Goal: Task Accomplishment & Management: Complete application form

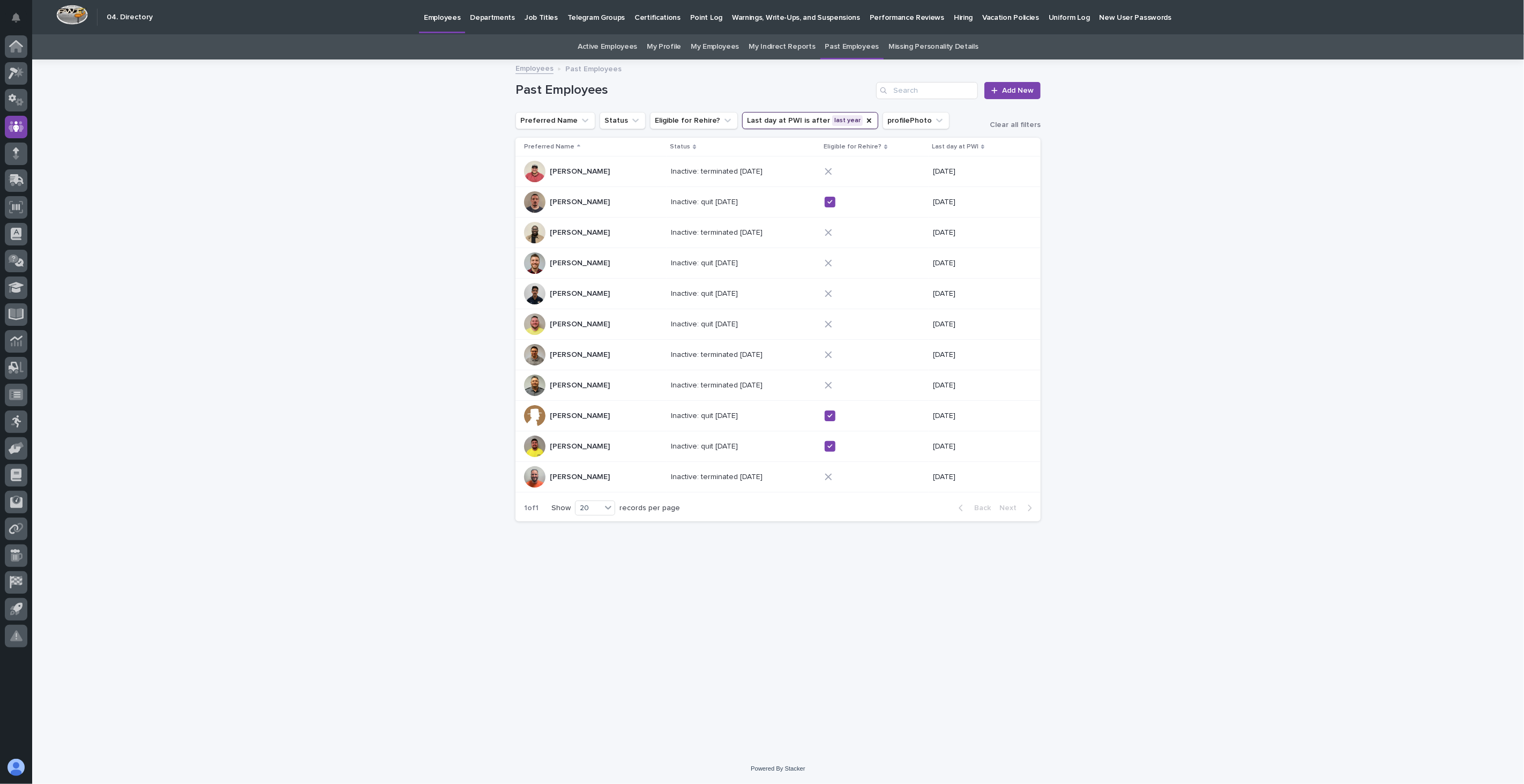
click at [450, 20] on p "Employees" at bounding box center [442, 11] width 36 height 22
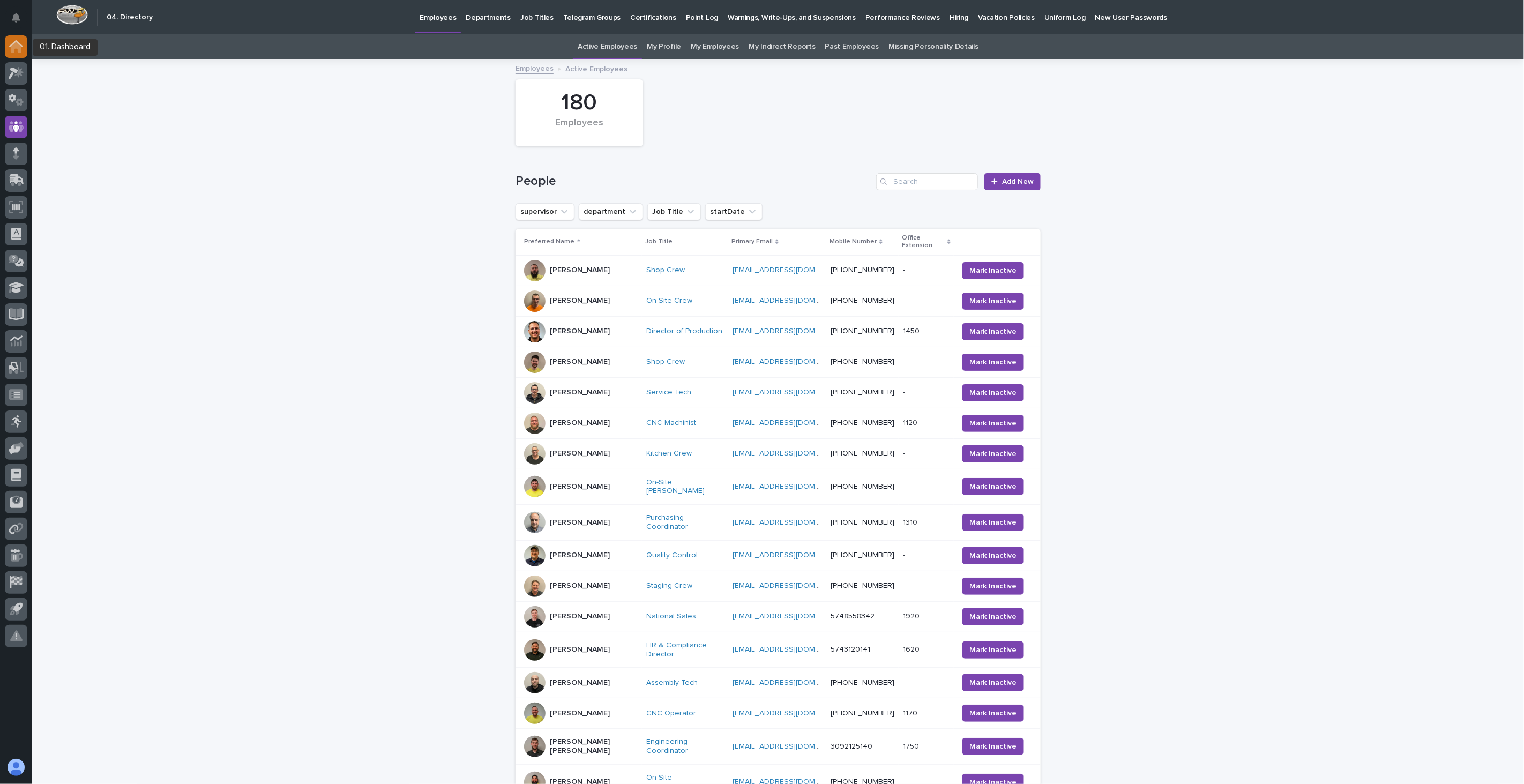
click at [22, 46] on icon at bounding box center [16, 43] width 14 height 7
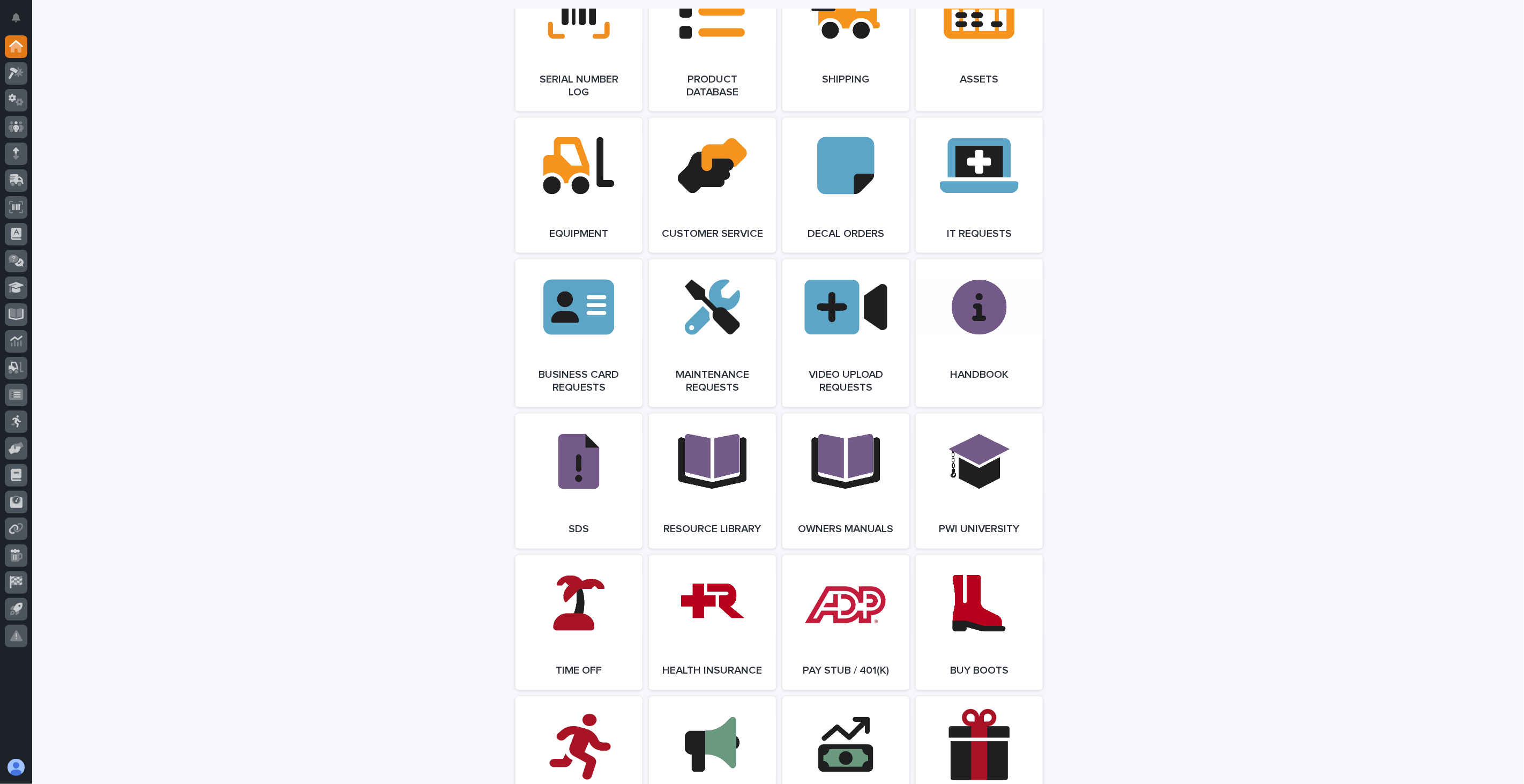
scroll to position [1547, 0]
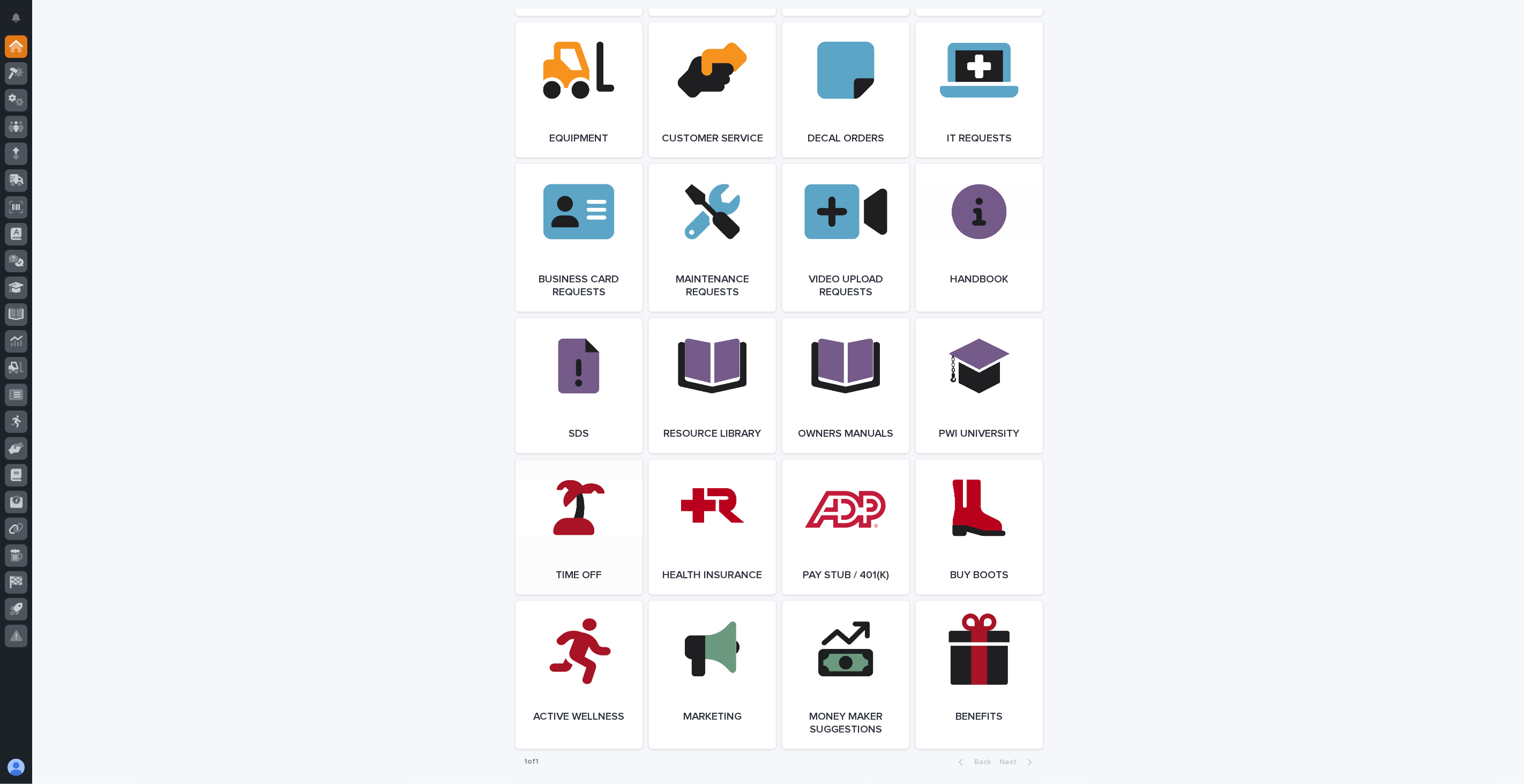
click at [553, 529] on link "Open Link" at bounding box center [579, 527] width 127 height 135
click at [22, 121] on icon at bounding box center [16, 126] width 16 height 12
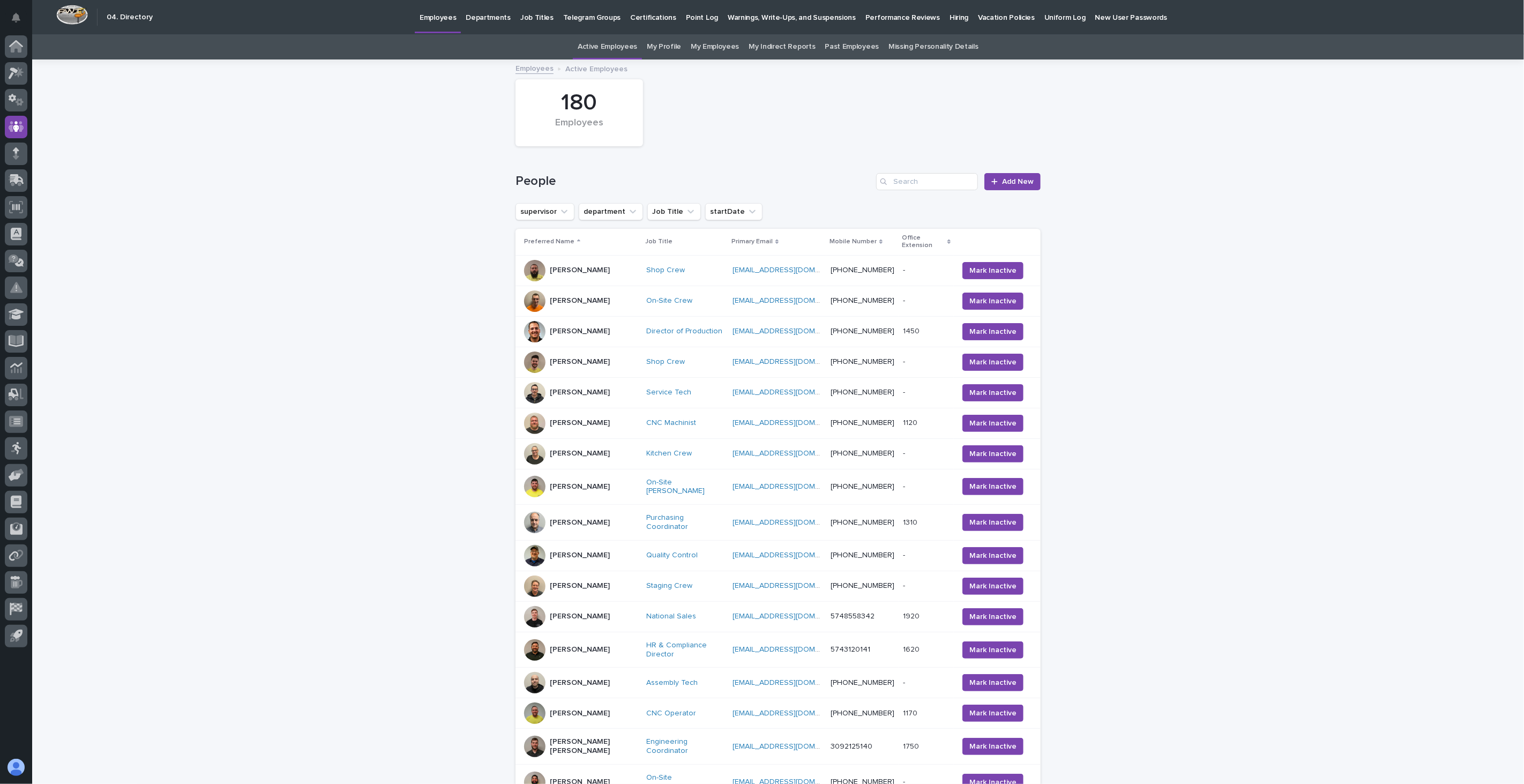
click at [950, 18] on p "Hiring" at bounding box center [959, 11] width 19 height 22
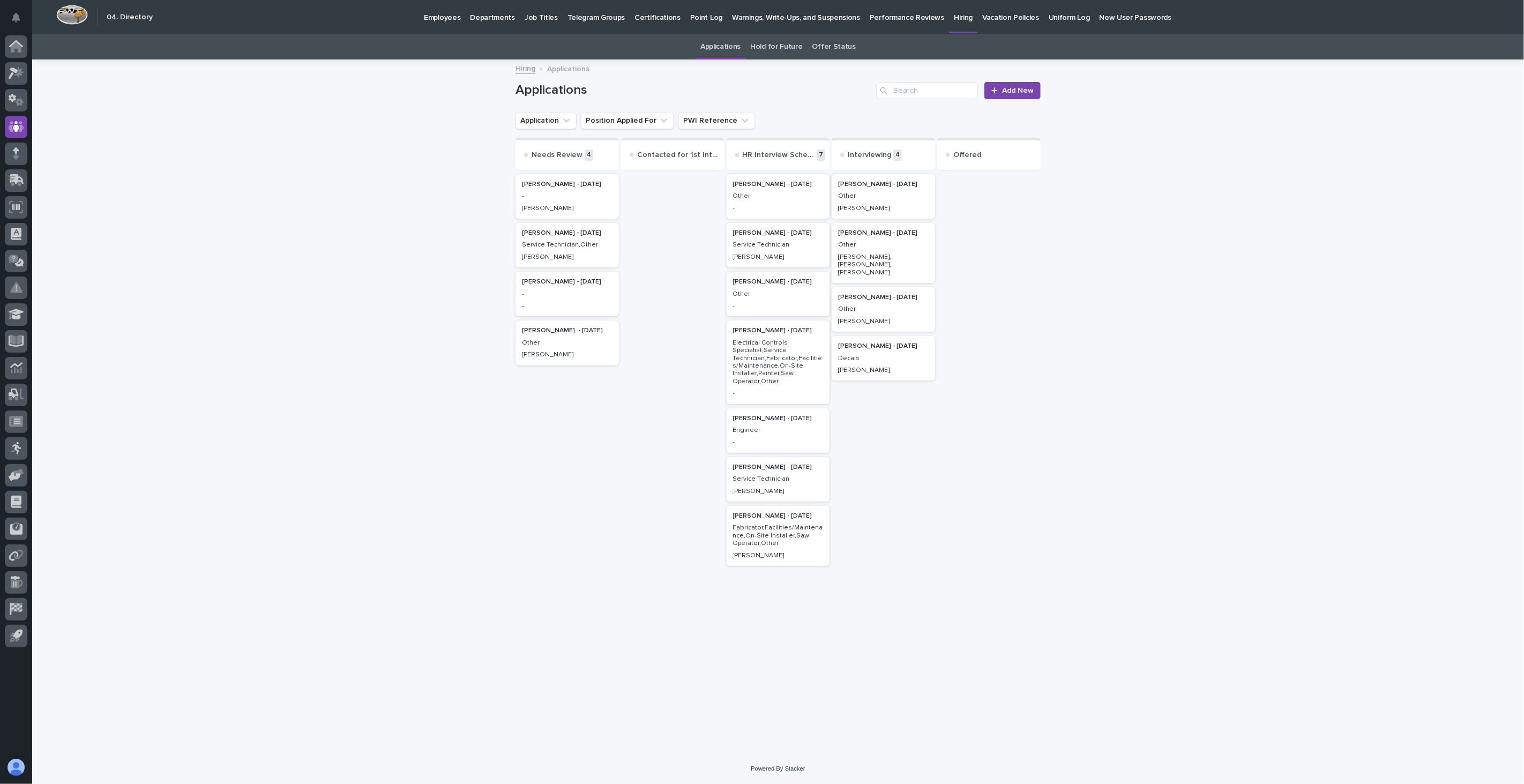
click at [873, 195] on p "Other" at bounding box center [883, 196] width 90 height 7
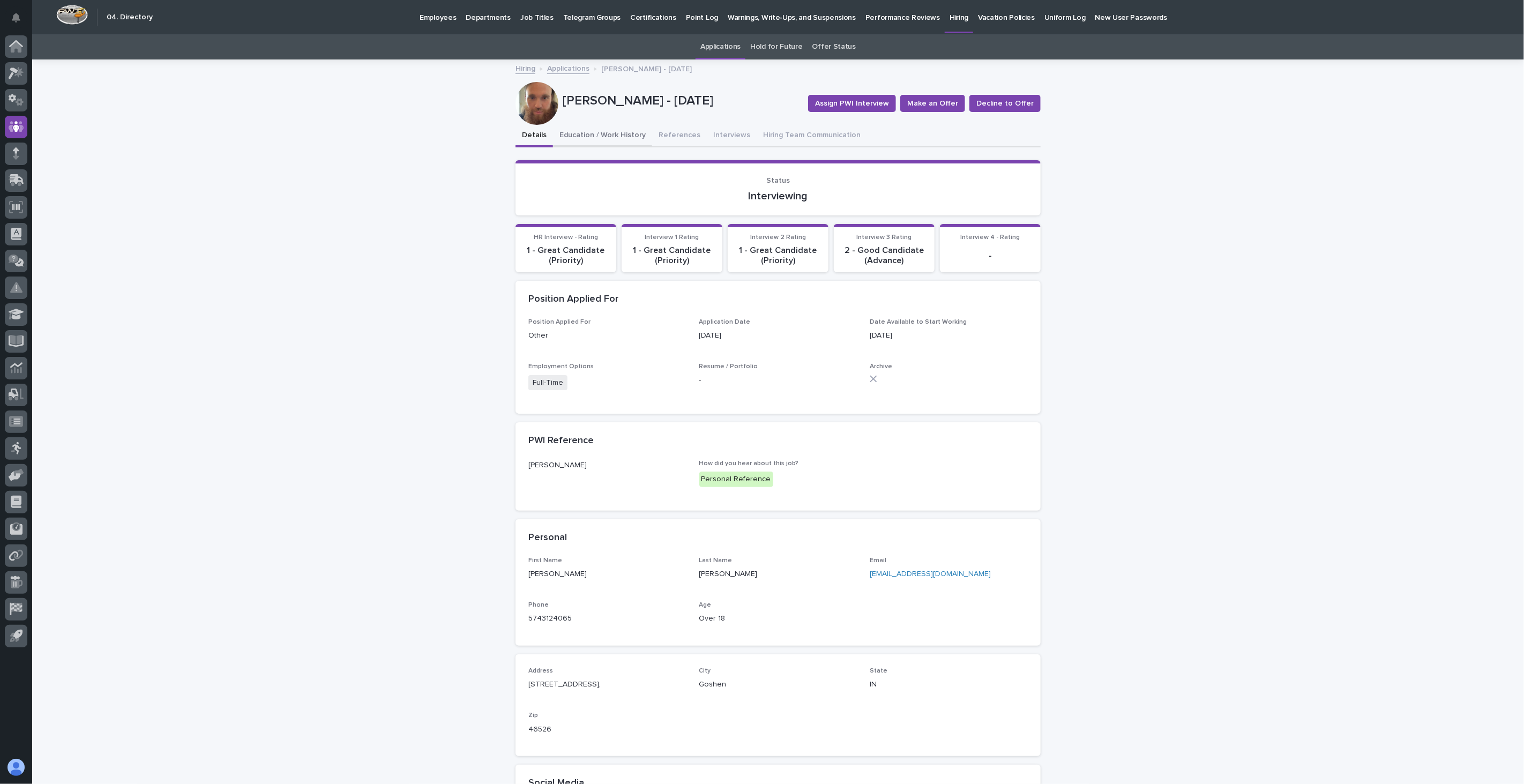
click at [600, 134] on button "Education / Work History" at bounding box center [602, 135] width 99 height 22
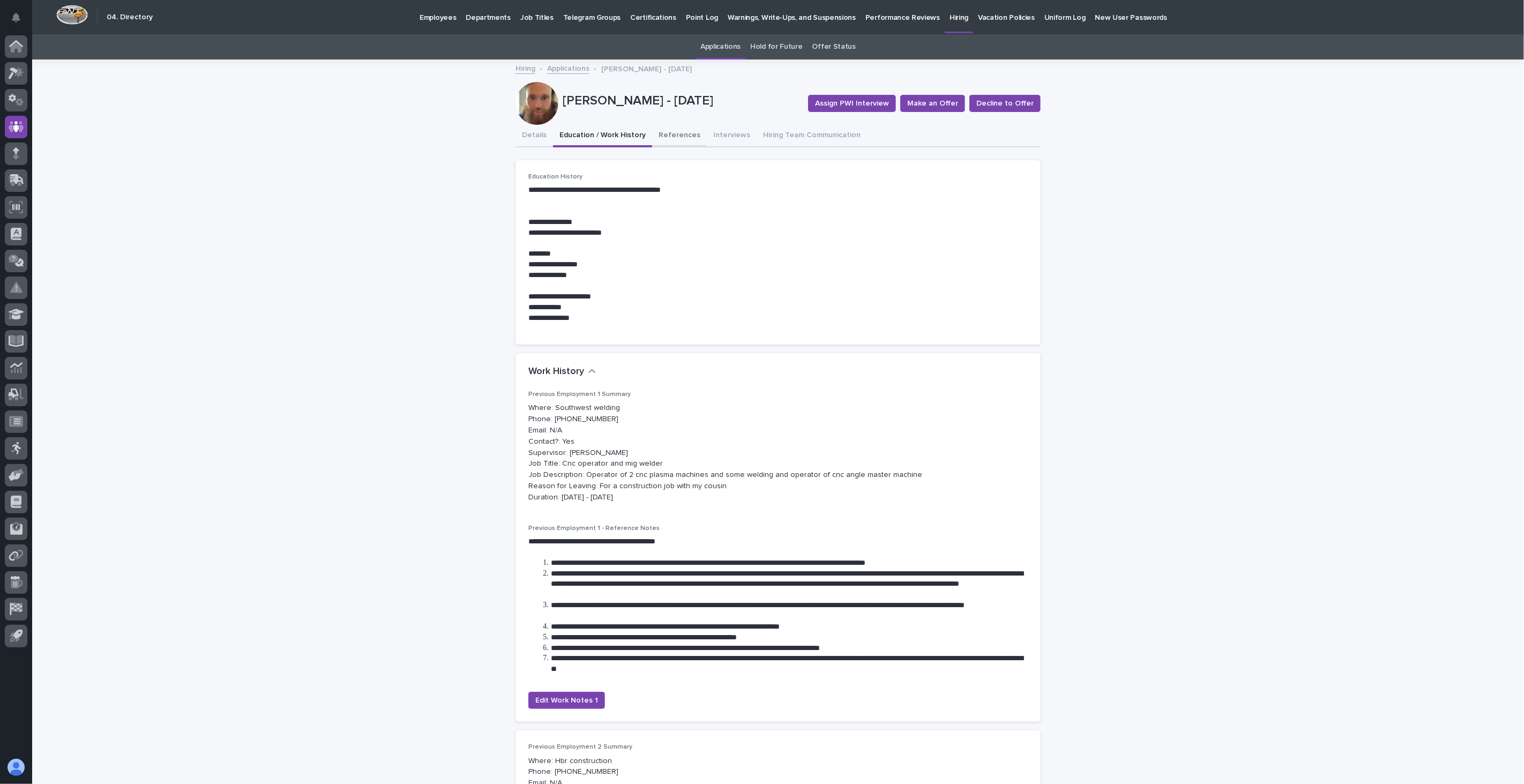
click at [672, 135] on button "References" at bounding box center [679, 135] width 55 height 22
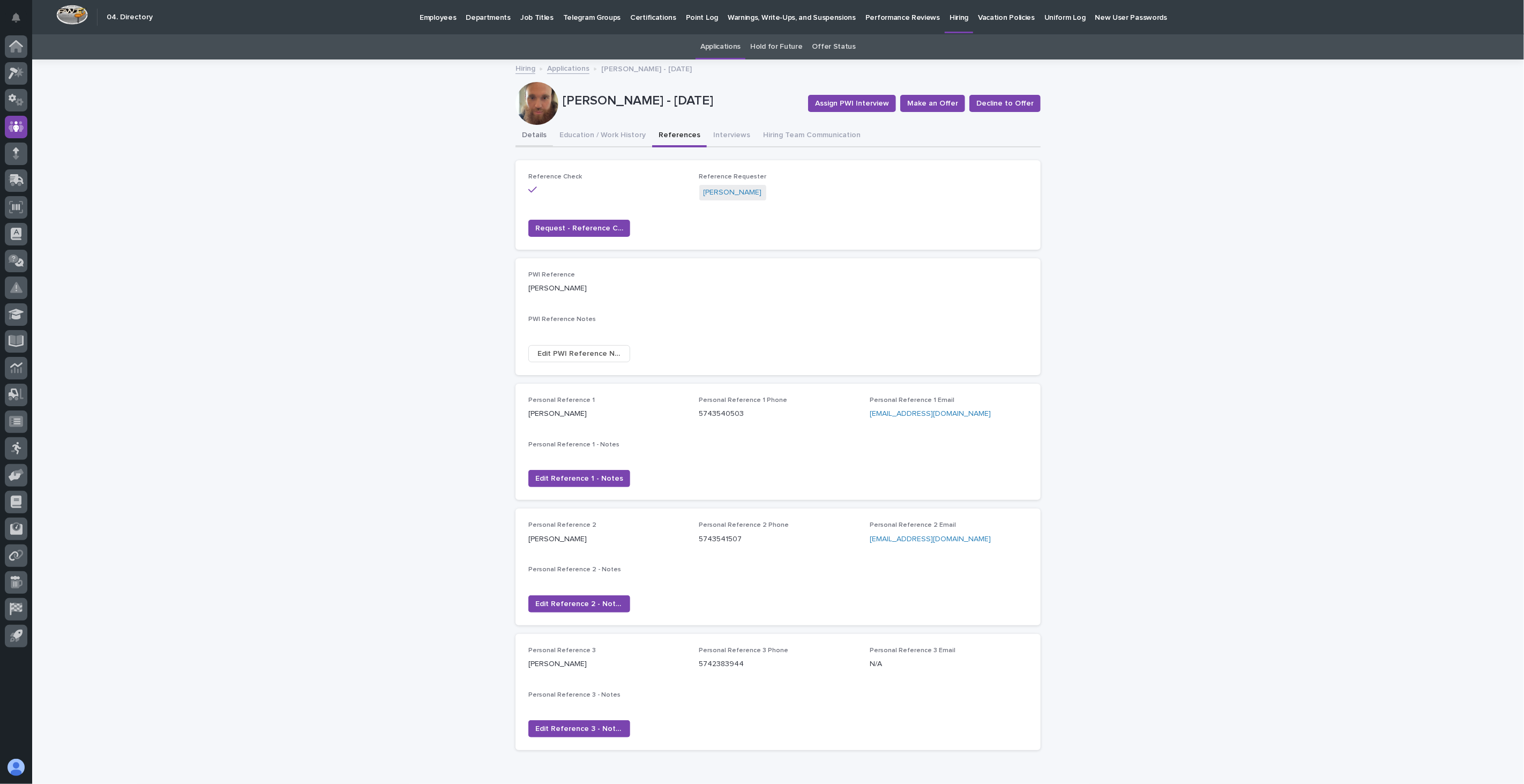
click at [528, 138] on button "Details" at bounding box center [535, 135] width 38 height 22
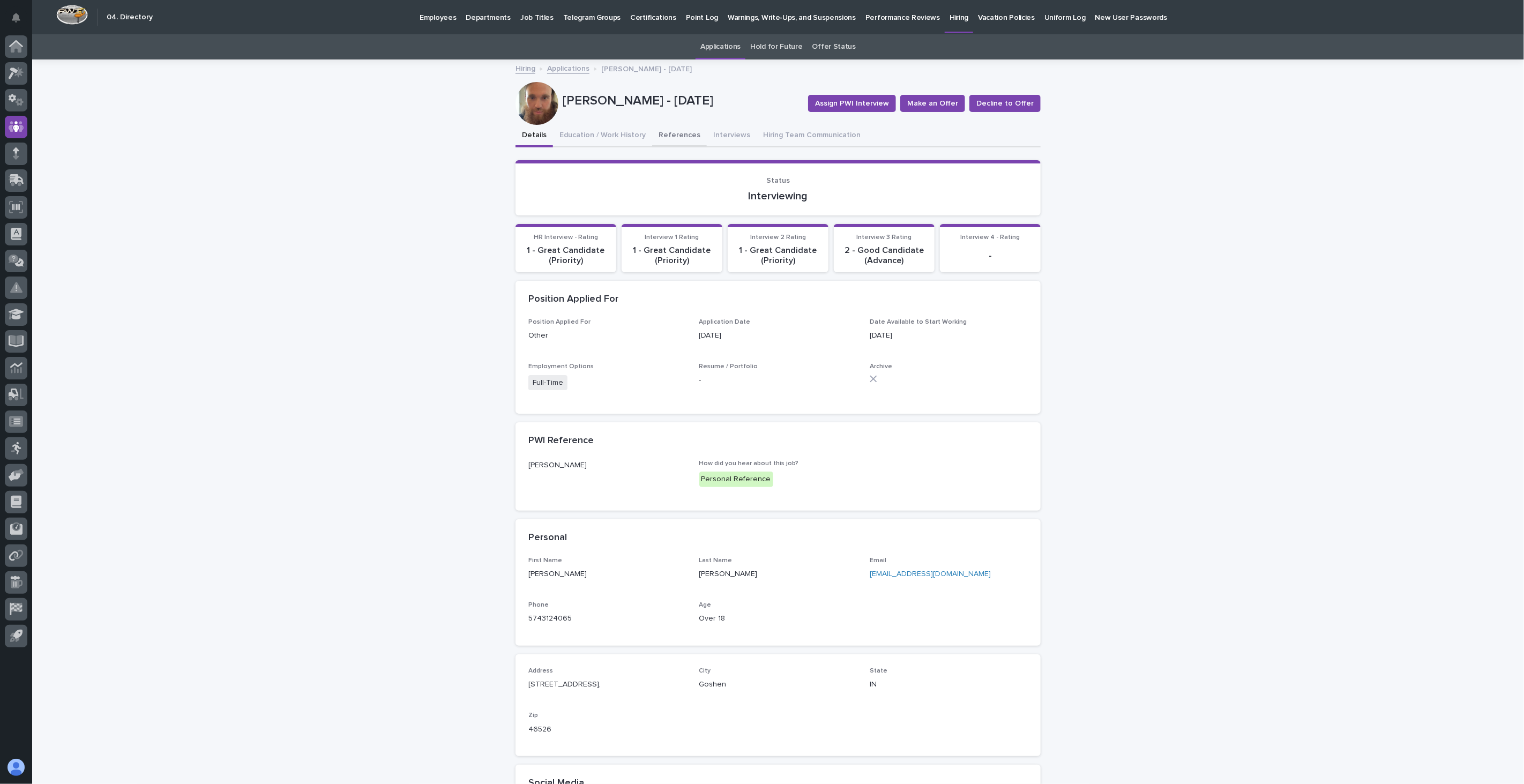
click at [678, 131] on button "References" at bounding box center [679, 135] width 55 height 22
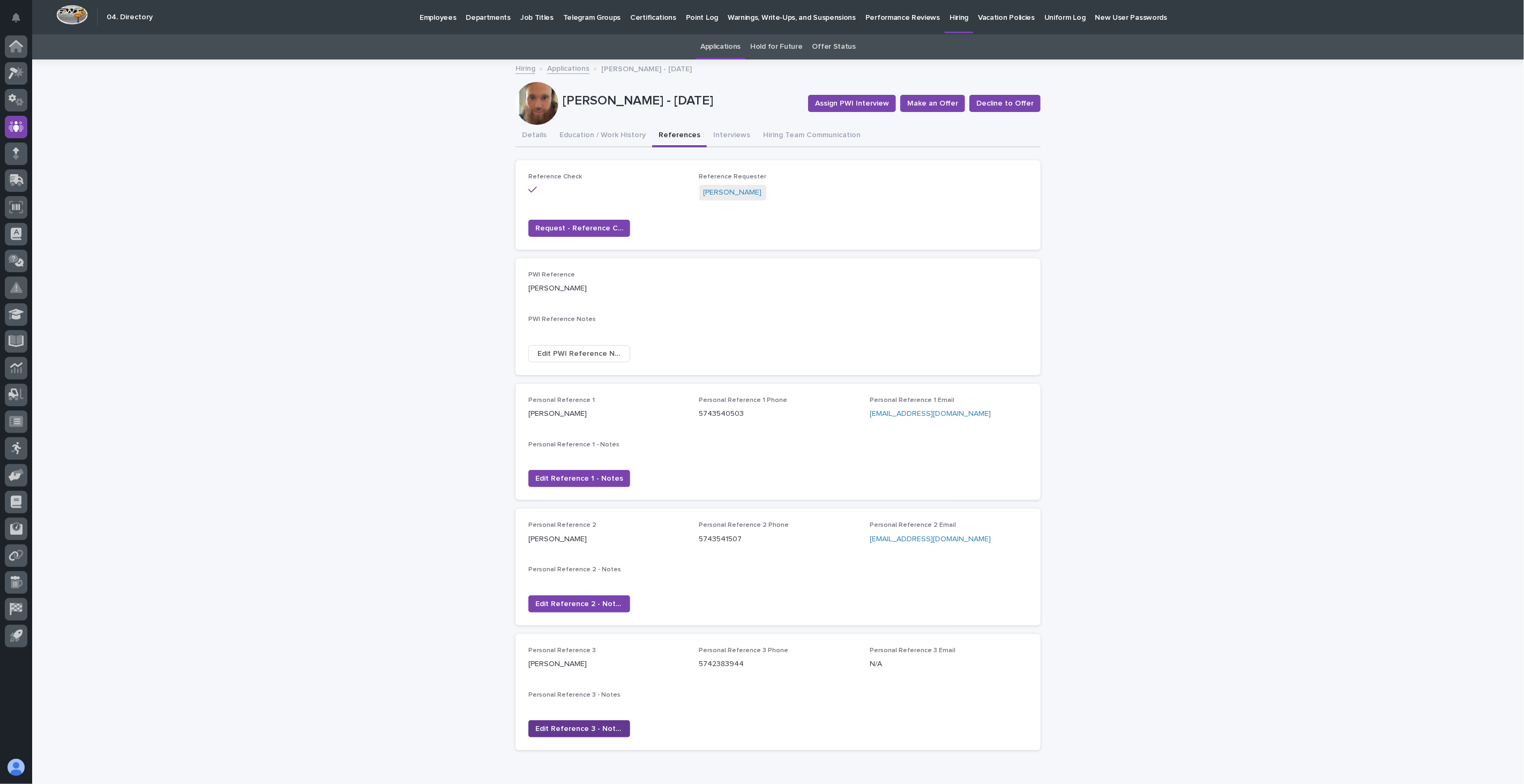
click at [590, 734] on button "Edit Reference 3 - Notes" at bounding box center [579, 728] width 102 height 17
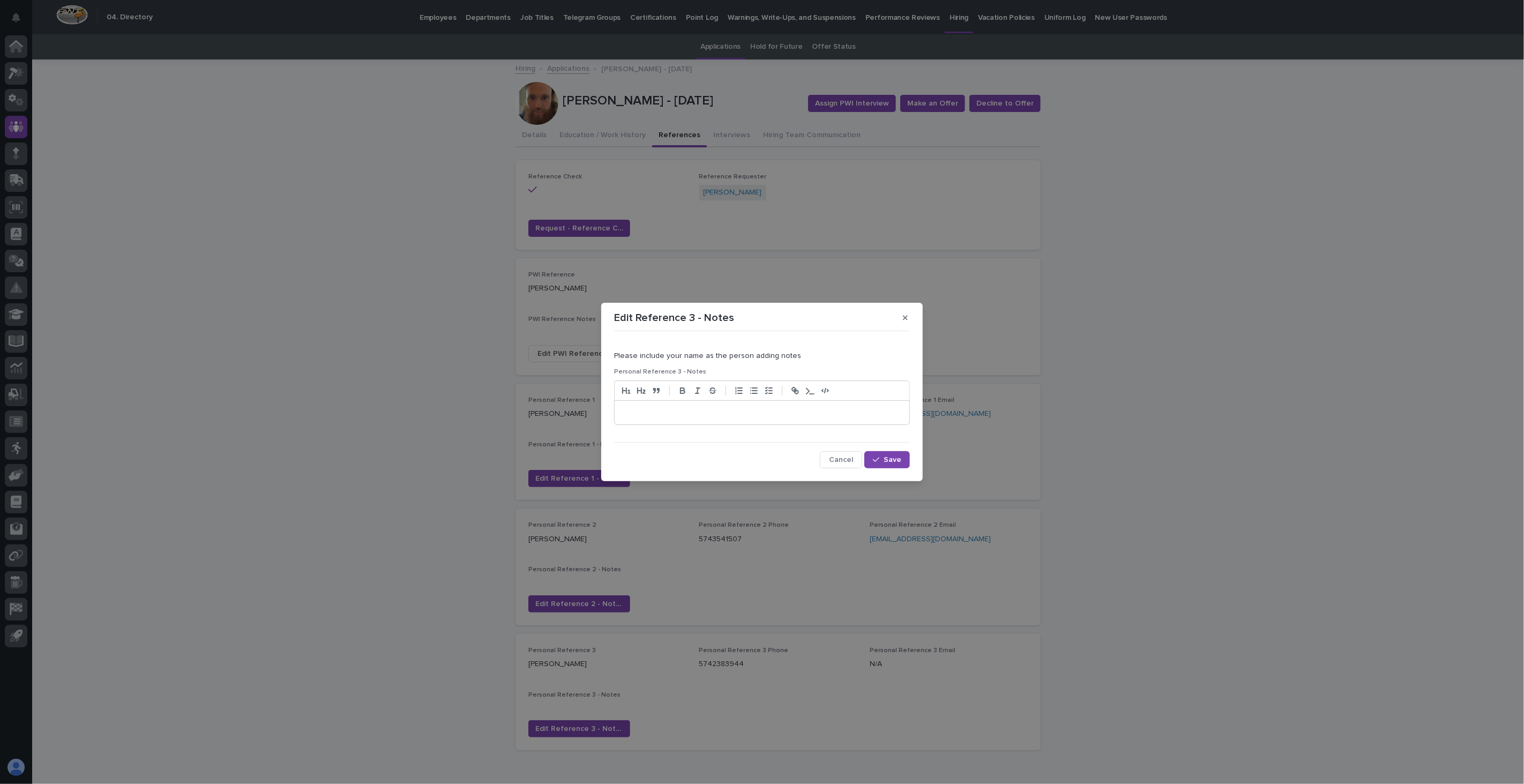
click at [703, 415] on p at bounding box center [762, 413] width 279 height 11
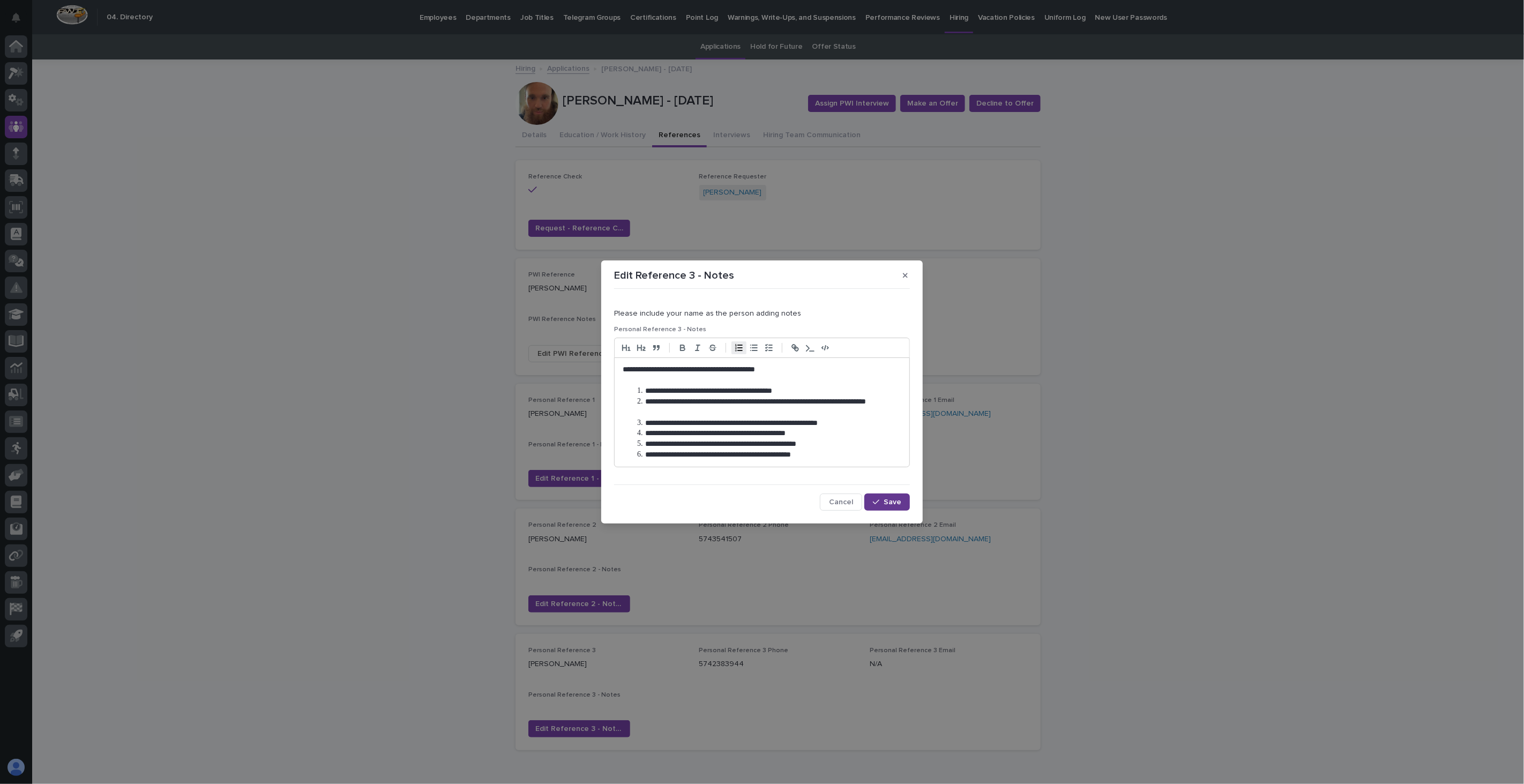
click at [896, 501] on span "Save" at bounding box center [892, 502] width 18 height 7
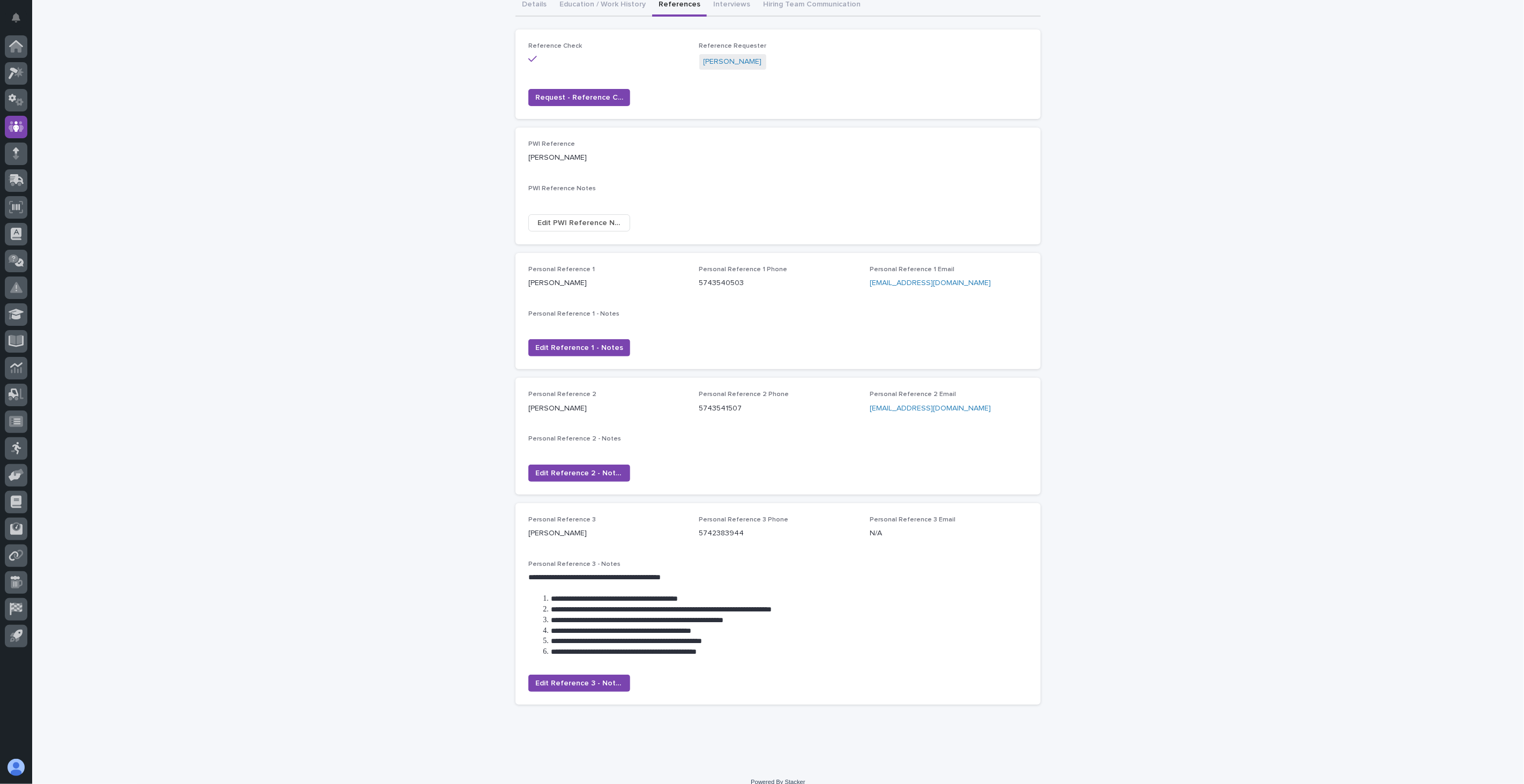
scroll to position [143, 0]
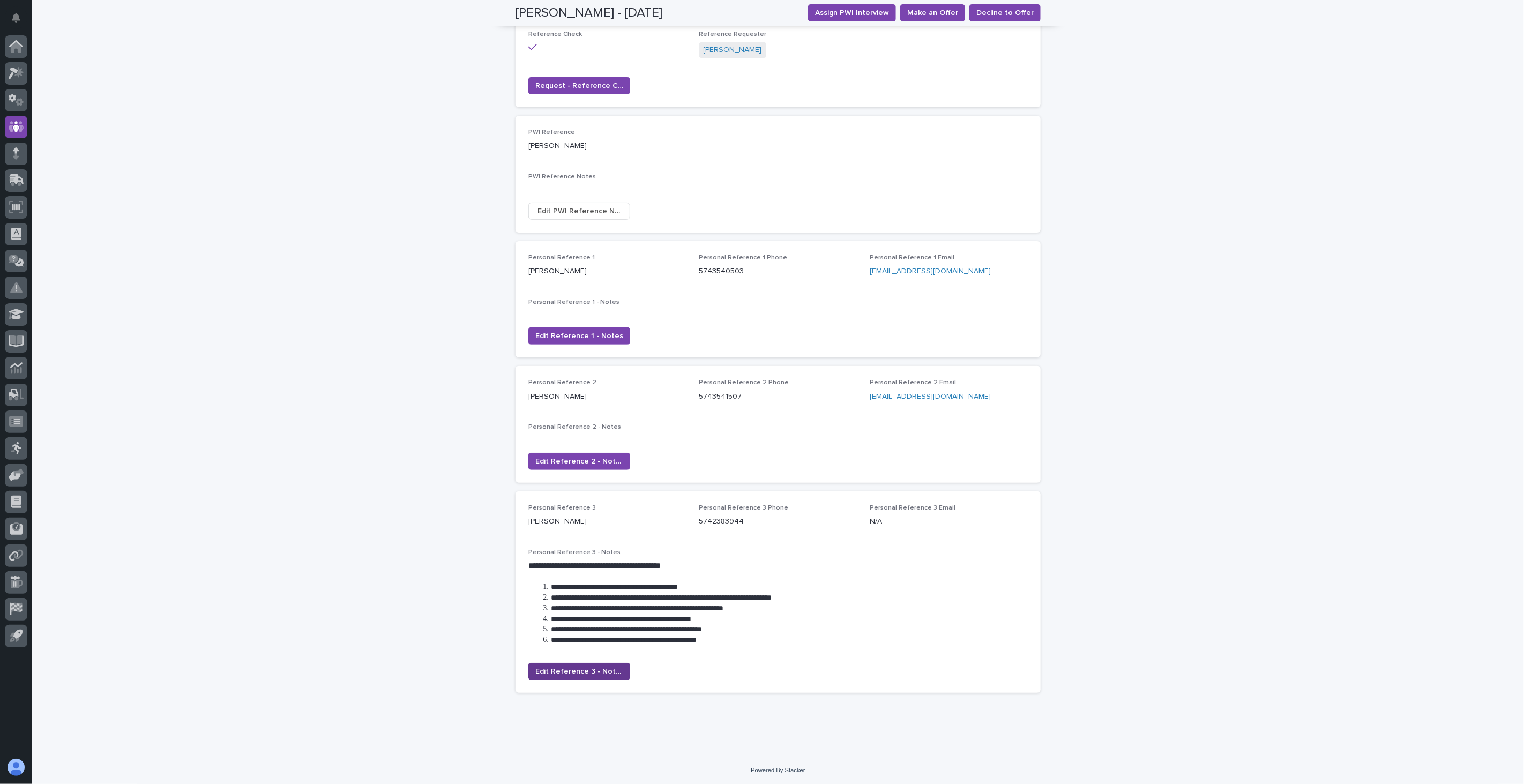
click at [567, 670] on span "Edit Reference 3 - Notes" at bounding box center [579, 671] width 88 height 11
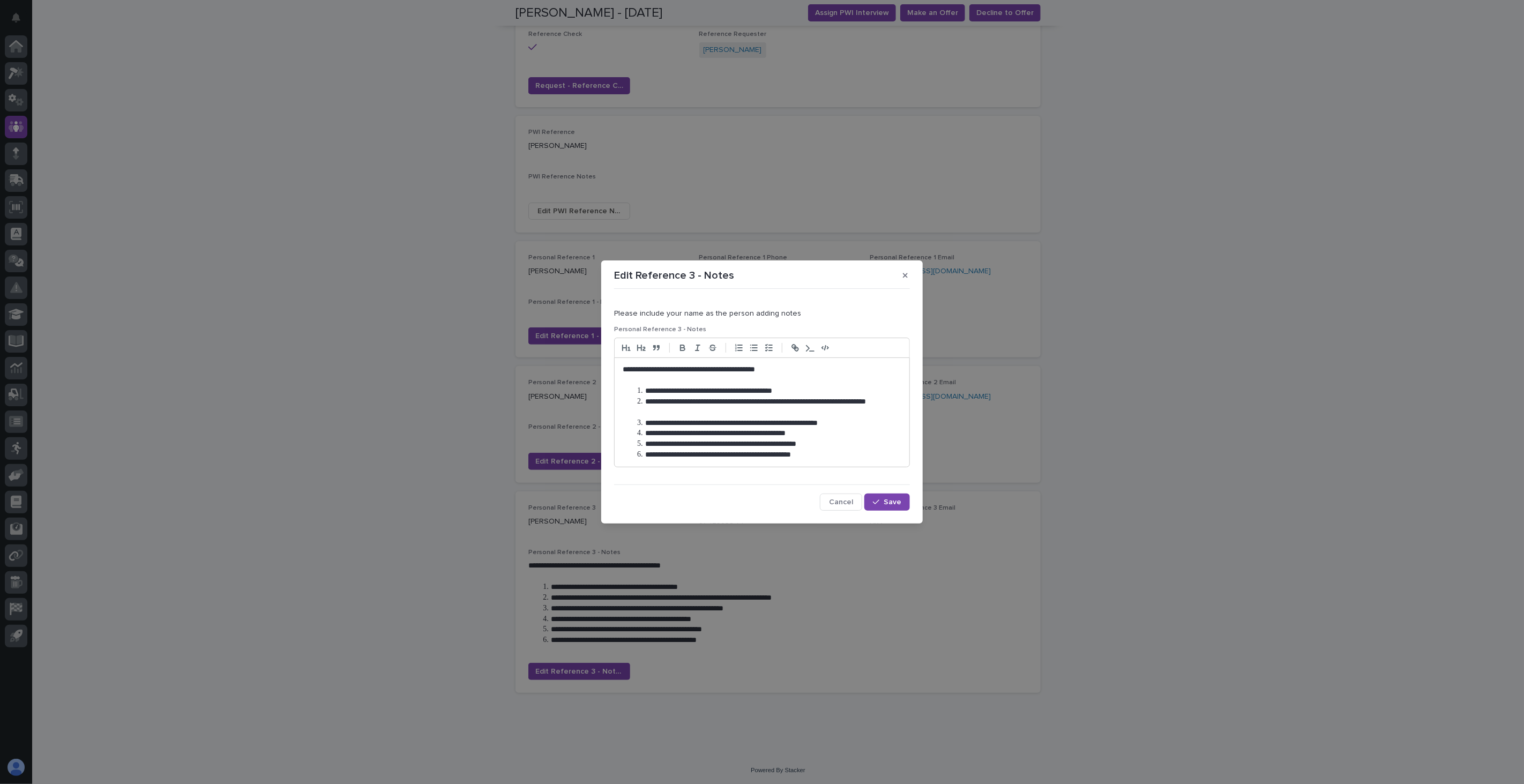
click at [647, 389] on li "**********" at bounding box center [768, 390] width 267 height 11
click at [901, 501] on span "Save" at bounding box center [892, 502] width 18 height 7
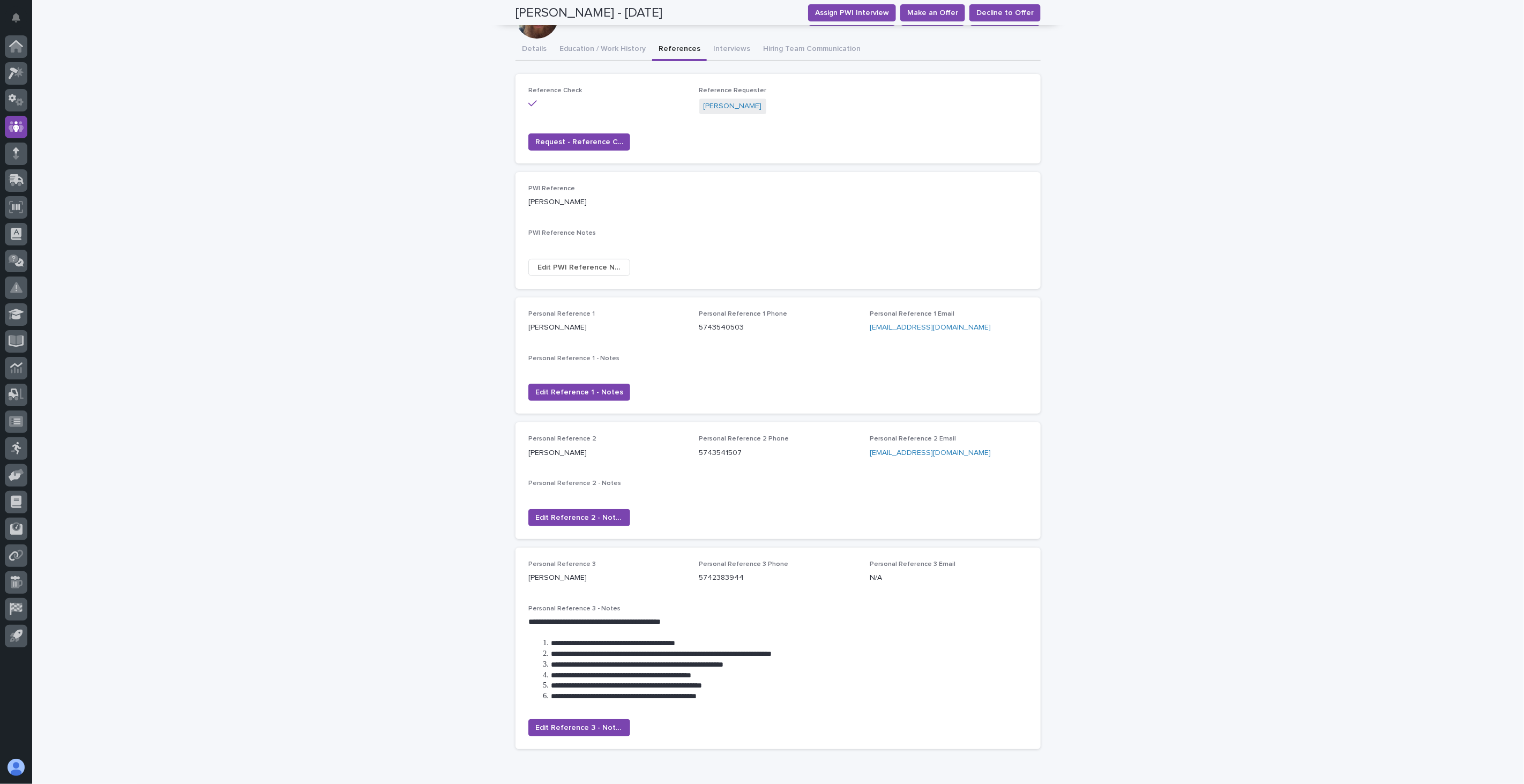
scroll to position [0, 0]
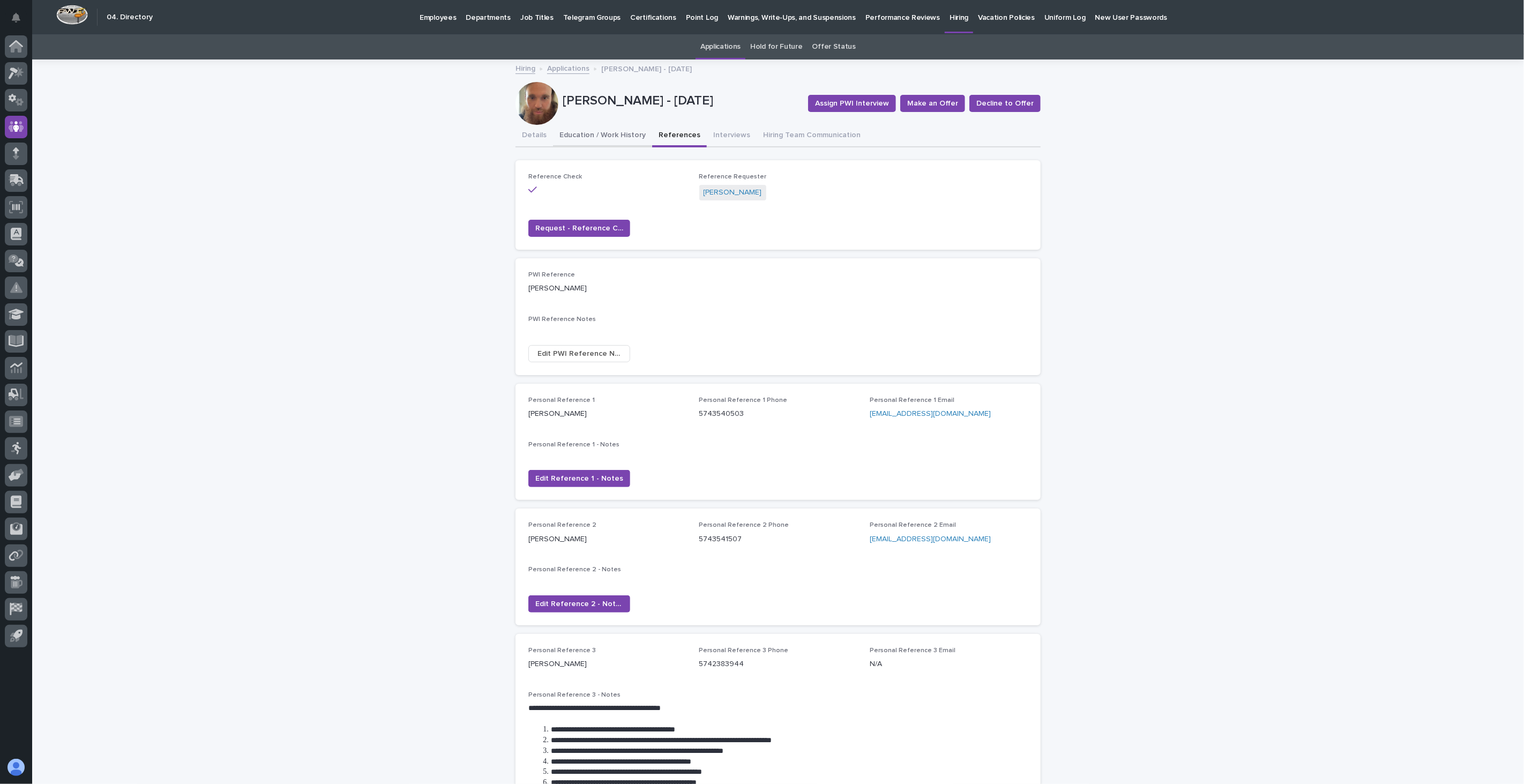
click at [595, 133] on button "Education / Work History" at bounding box center [602, 135] width 99 height 22
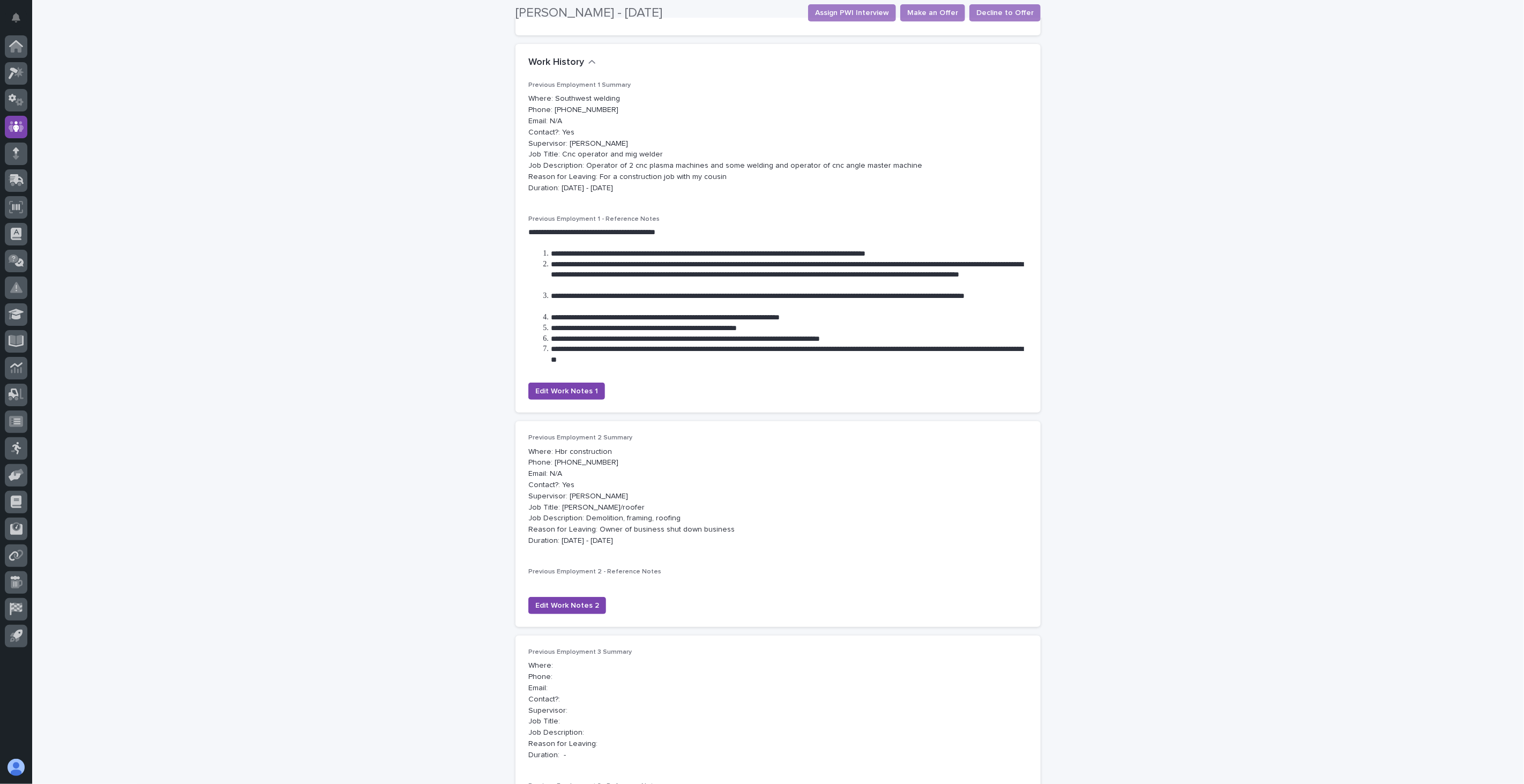
scroll to position [357, 0]
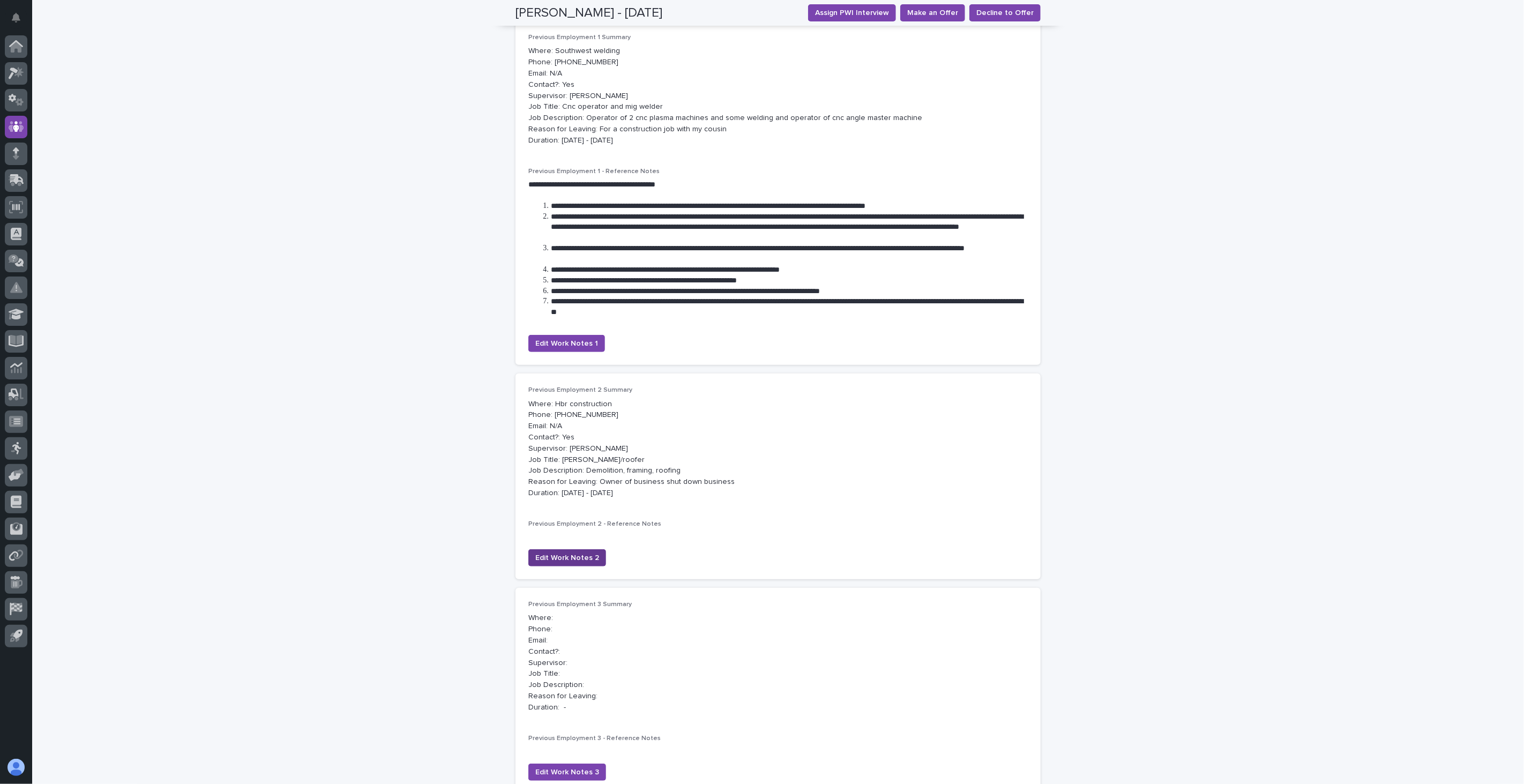
click at [556, 554] on span "Edit Work Notes 2" at bounding box center [568, 558] width 64 height 11
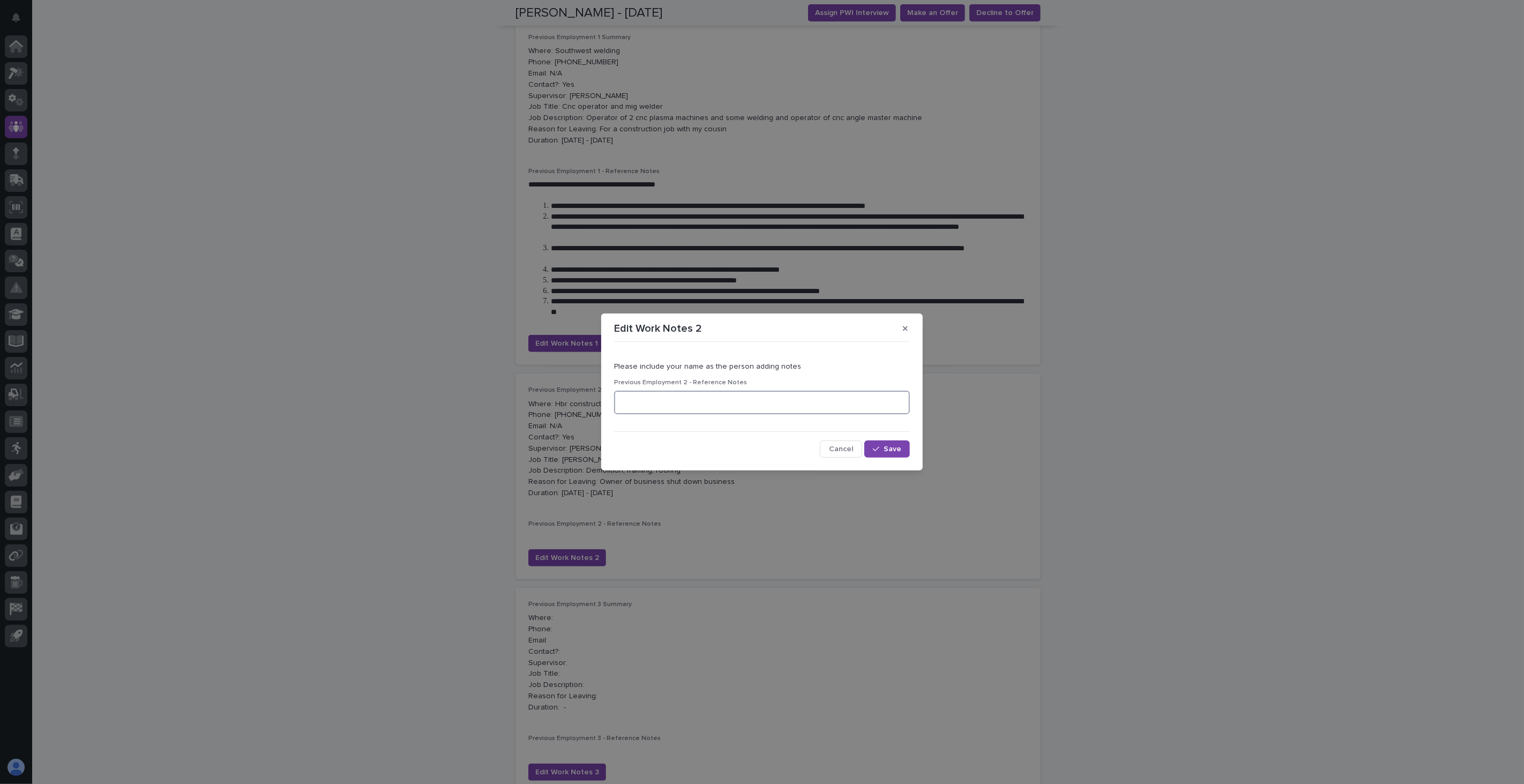
click at [668, 403] on textarea at bounding box center [762, 402] width 296 height 23
type textarea "**********"
click at [886, 443] on button "Save" at bounding box center [887, 449] width 46 height 17
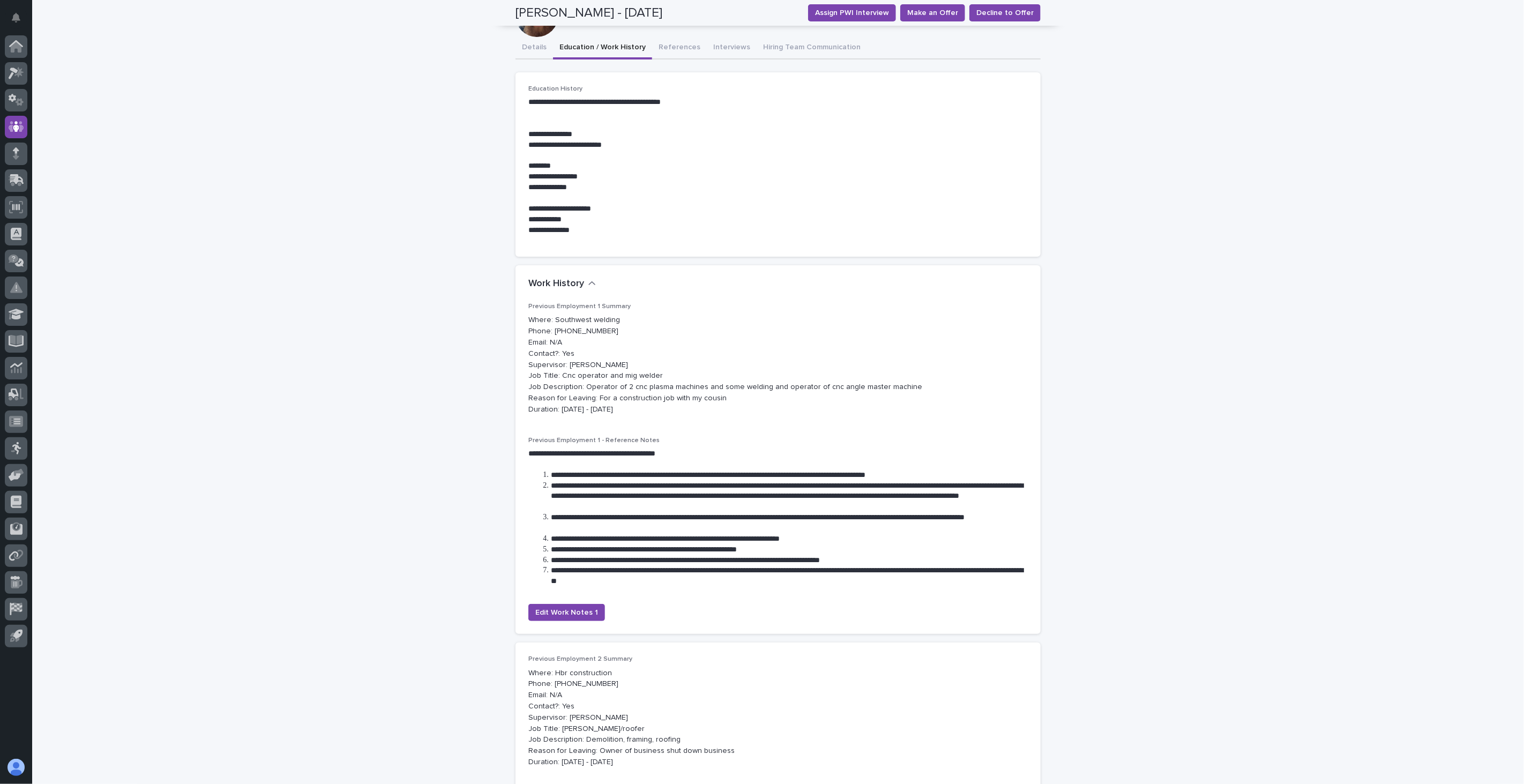
scroll to position [0, 0]
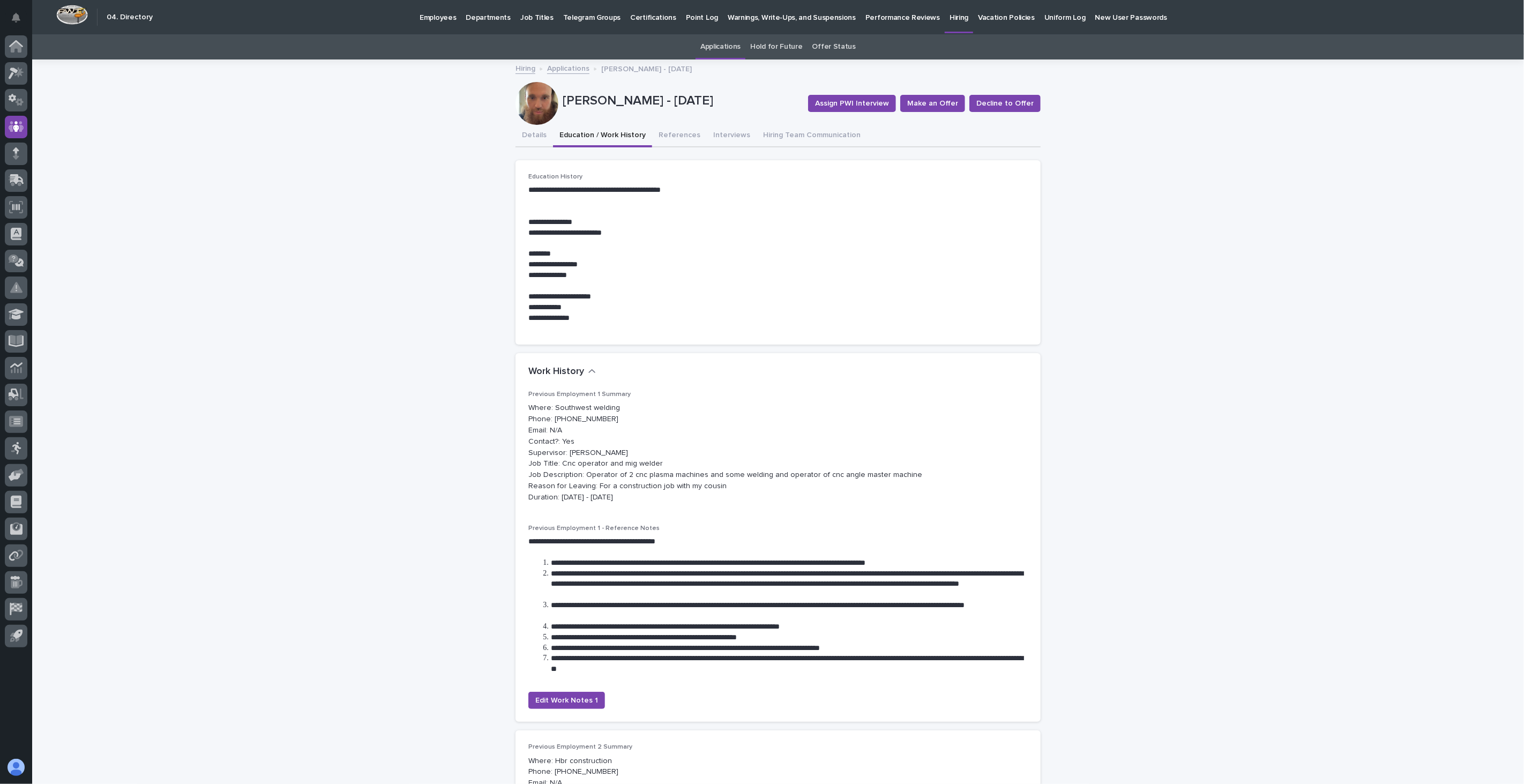
click at [563, 66] on link "Applications" at bounding box center [568, 67] width 43 height 12
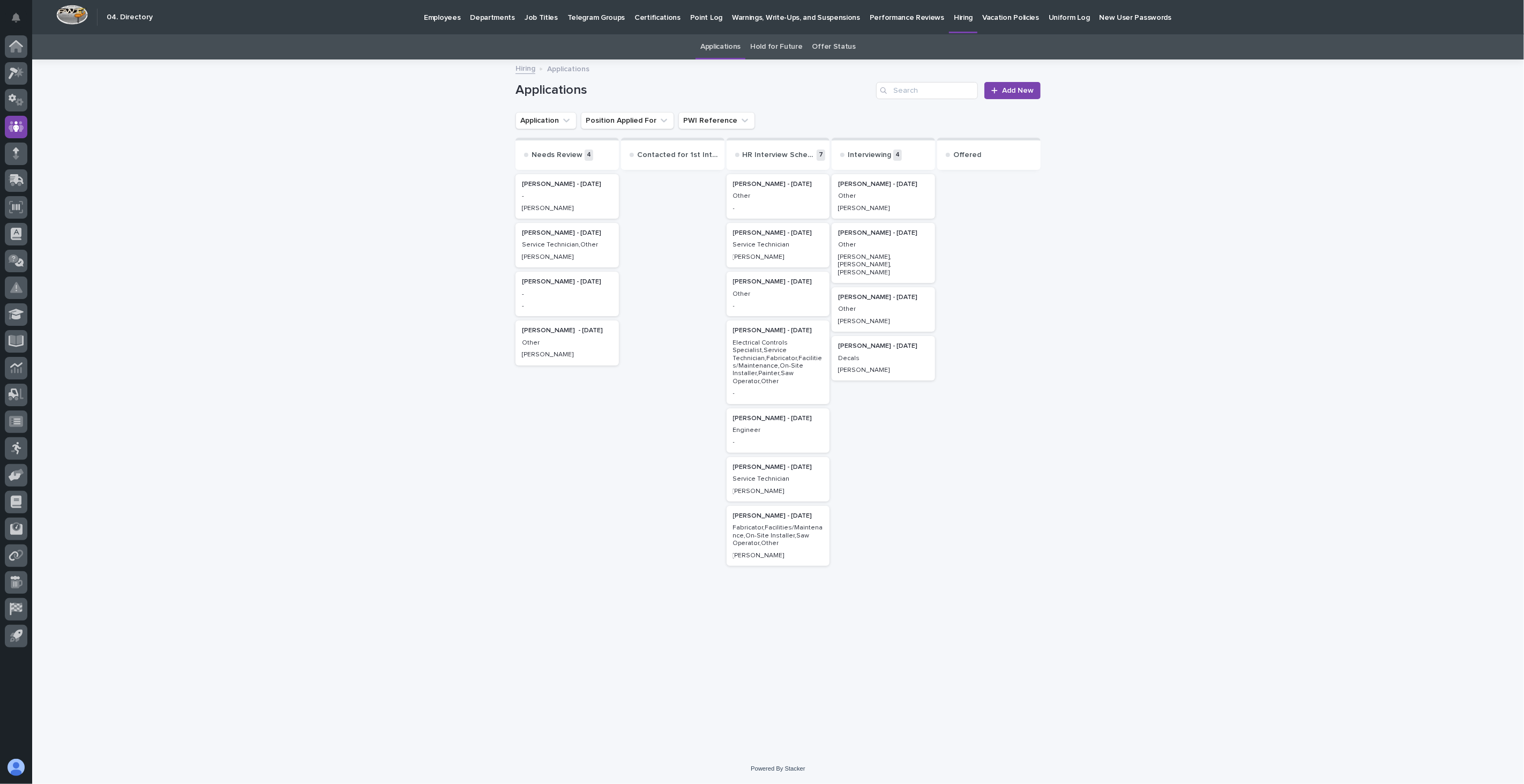
click at [573, 307] on div "[PERSON_NAME] - [DATE] - -" at bounding box center [568, 294] width 103 height 44
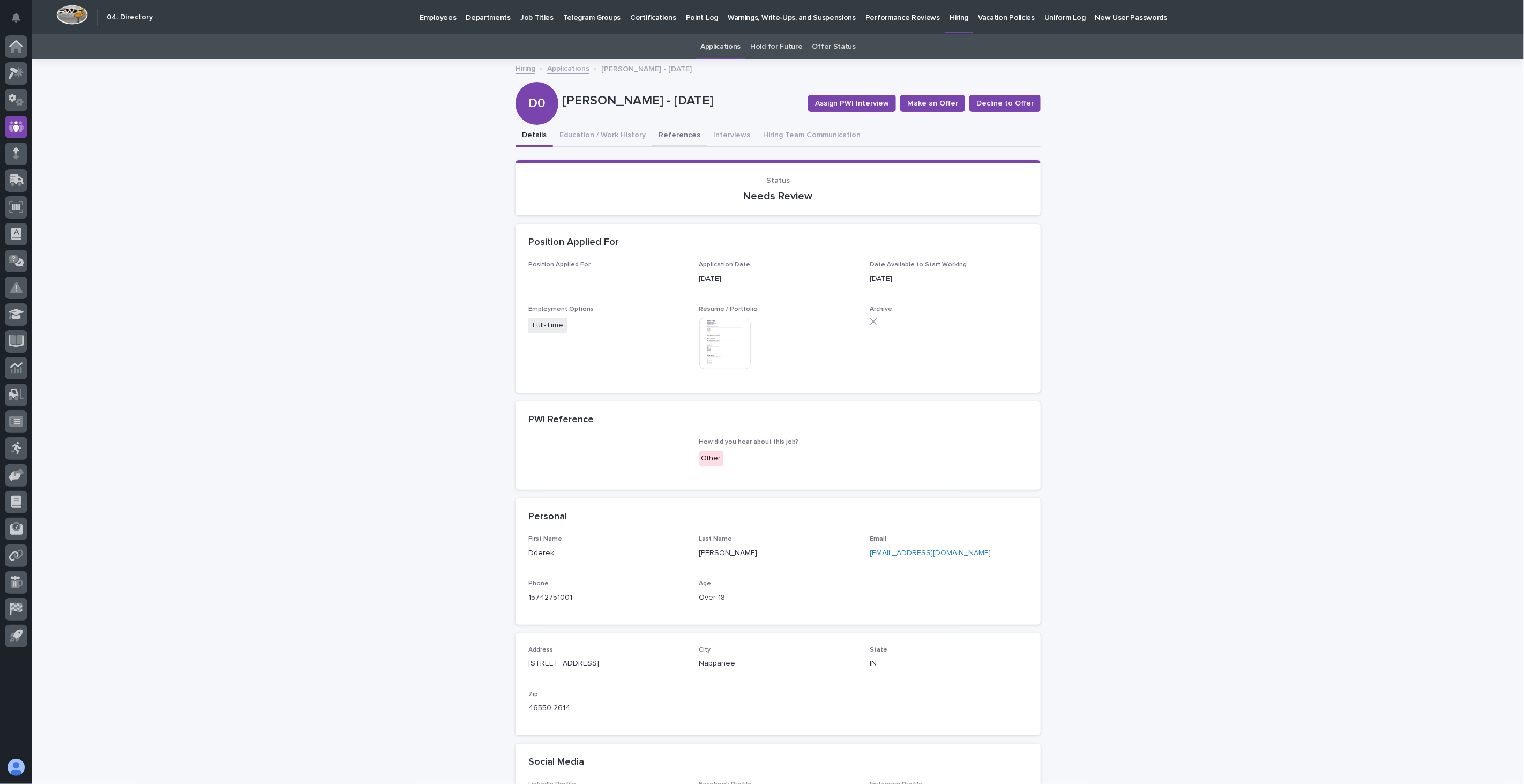
click at [684, 131] on button "References" at bounding box center [679, 135] width 55 height 22
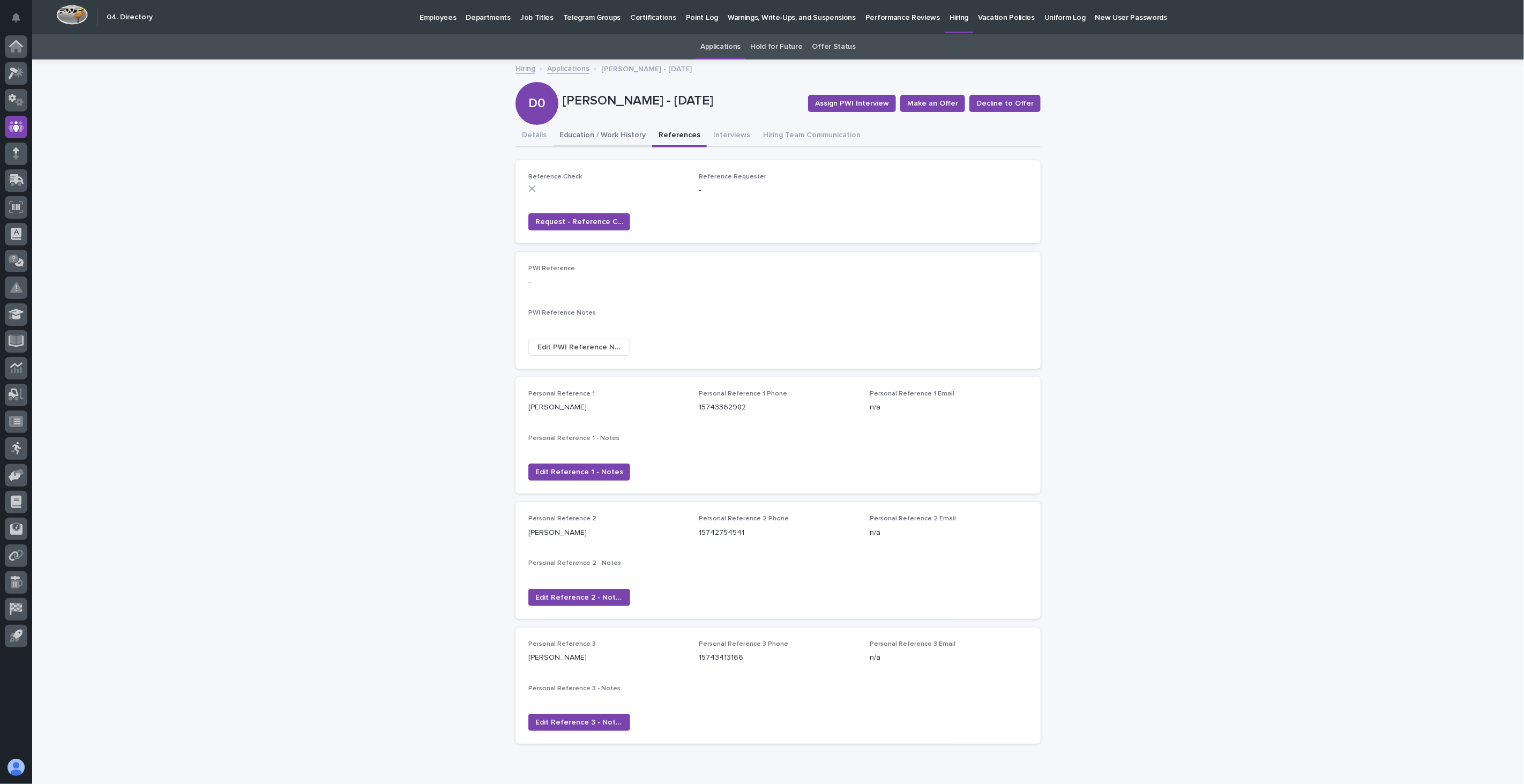
click at [607, 132] on button "Education / Work History" at bounding box center [602, 135] width 99 height 22
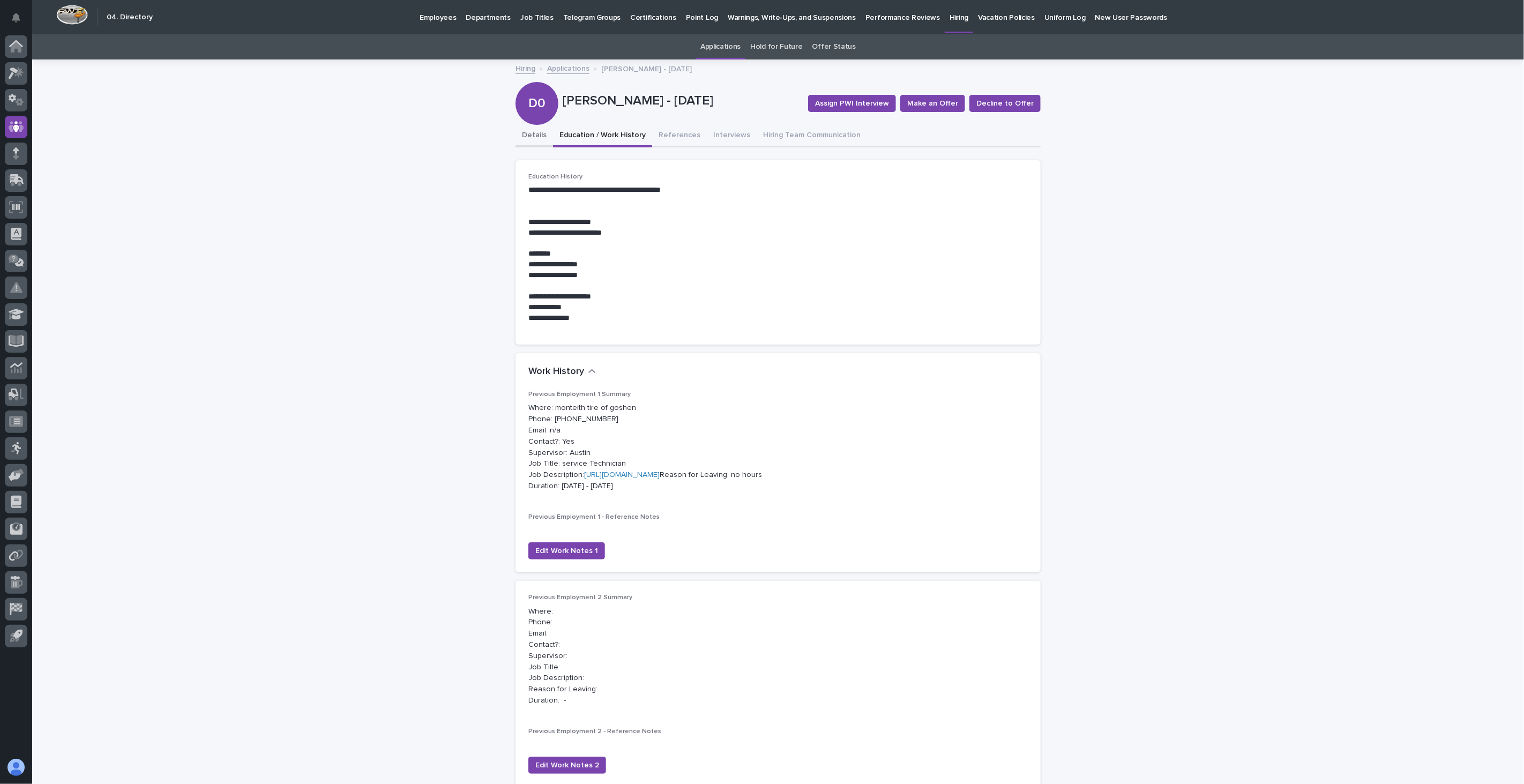
click at [528, 131] on button "Details" at bounding box center [535, 135] width 38 height 22
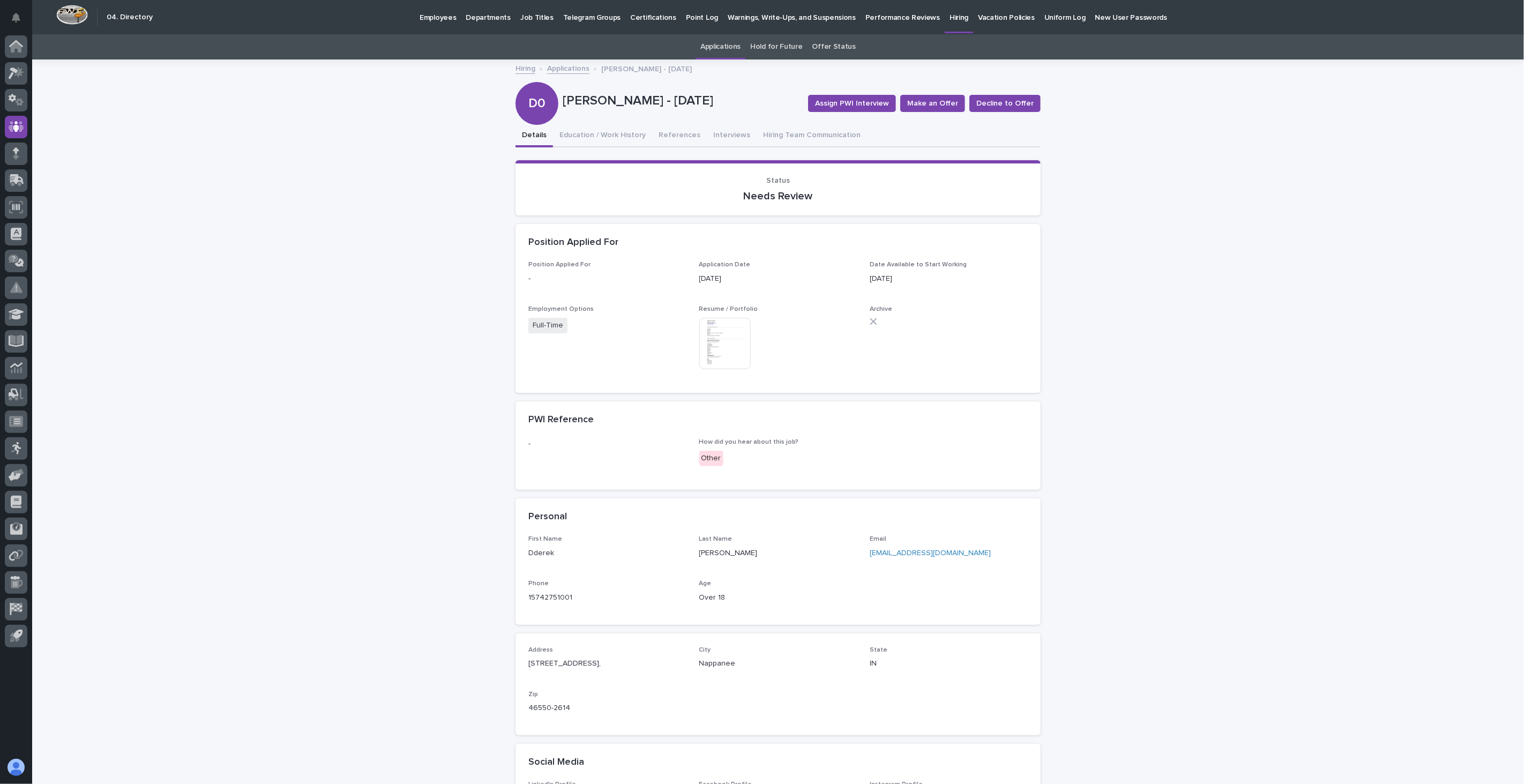
click at [734, 349] on img at bounding box center [725, 343] width 52 height 52
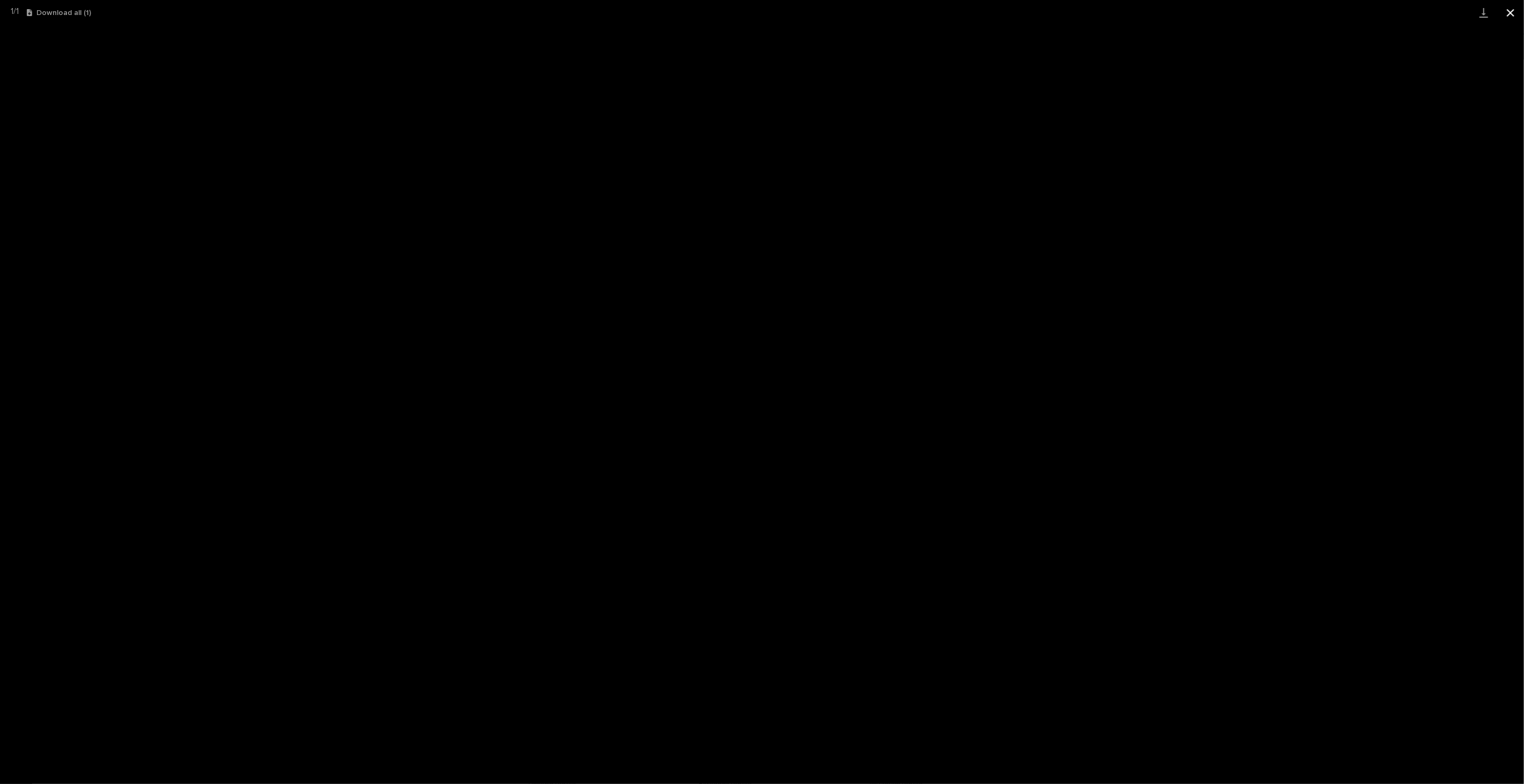
click at [1508, 14] on button "Close gallery" at bounding box center [1510, 12] width 27 height 25
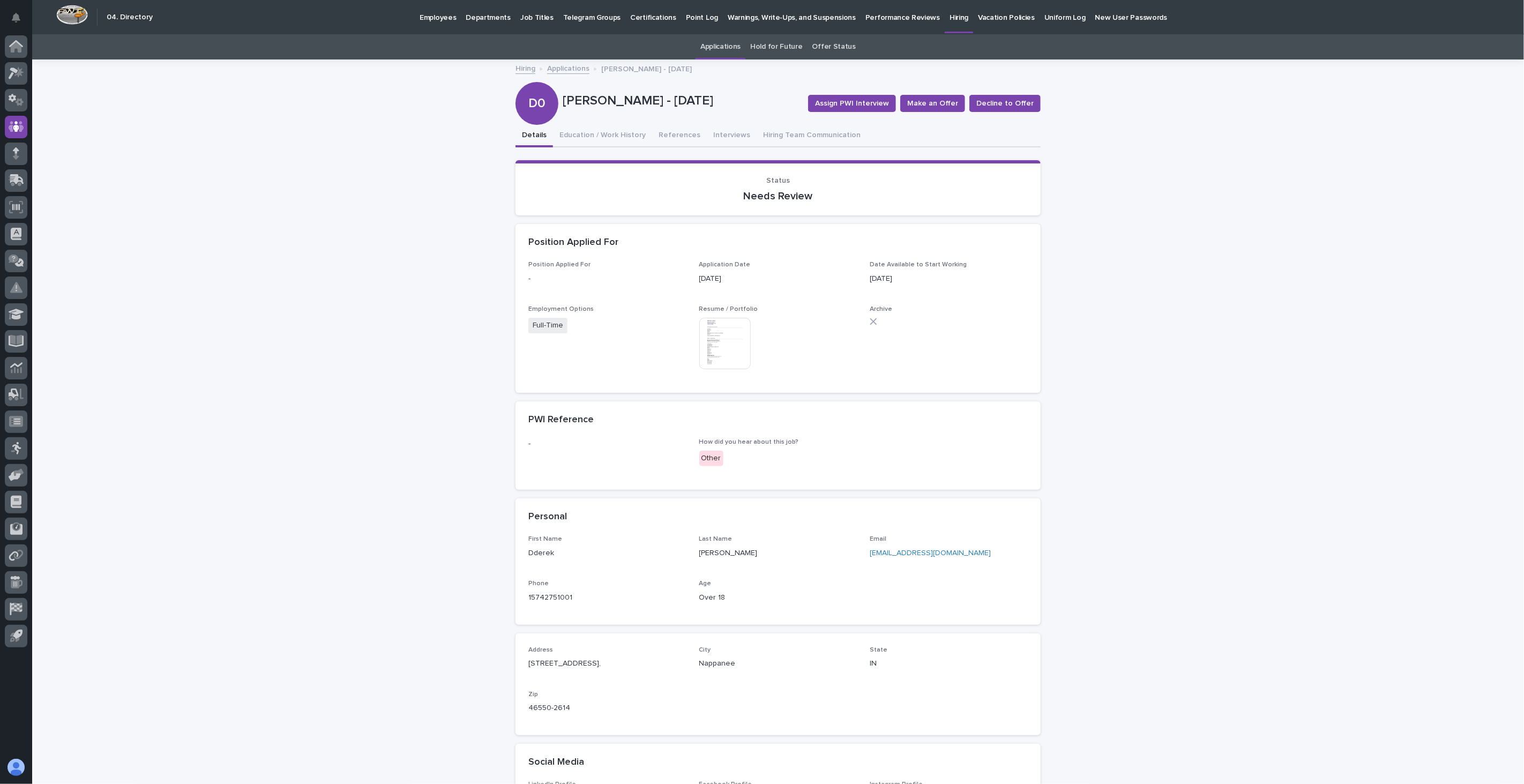
click at [574, 67] on link "Applications" at bounding box center [568, 67] width 43 height 12
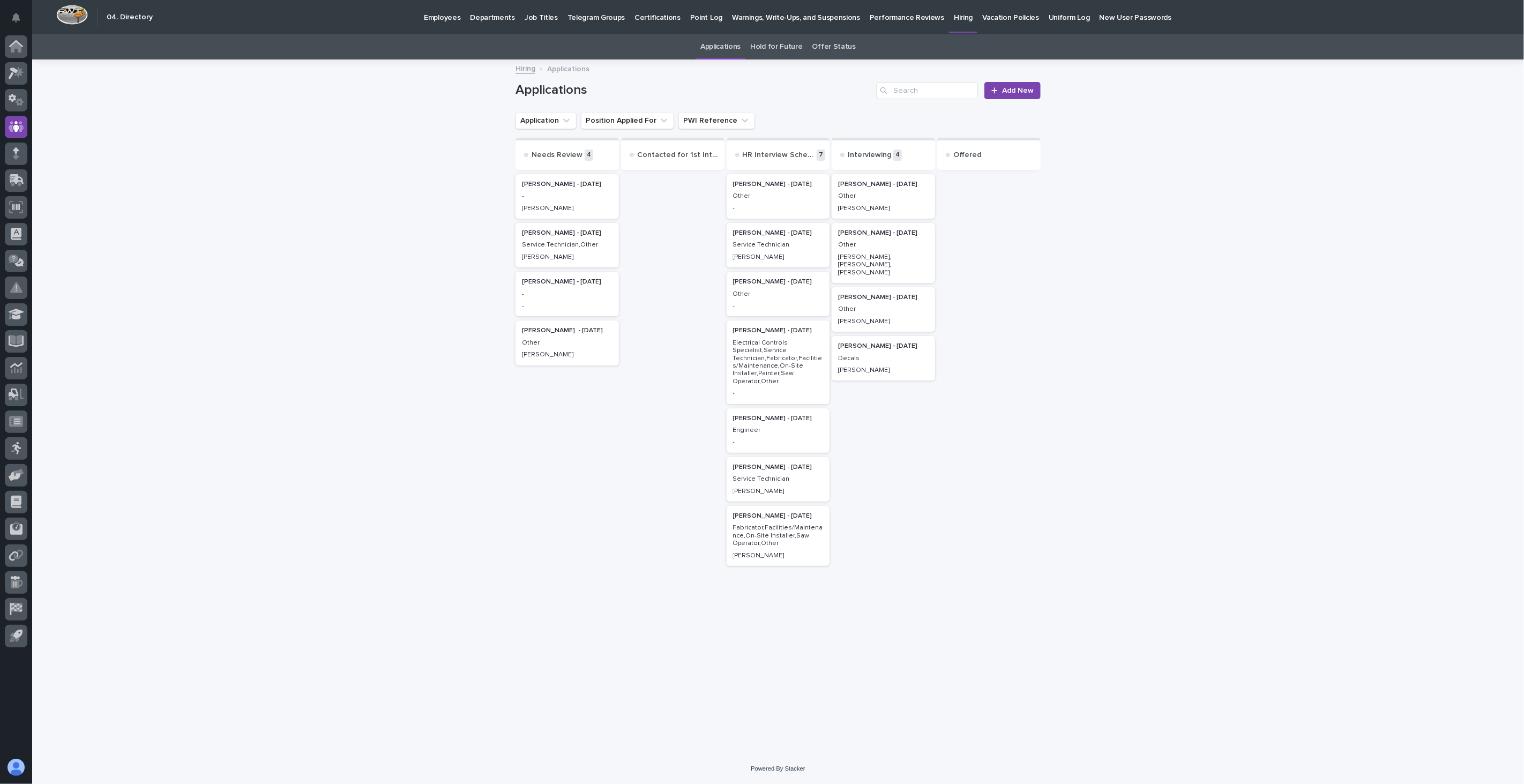
click at [559, 248] on p "Service Technician,Other" at bounding box center [567, 244] width 90 height 7
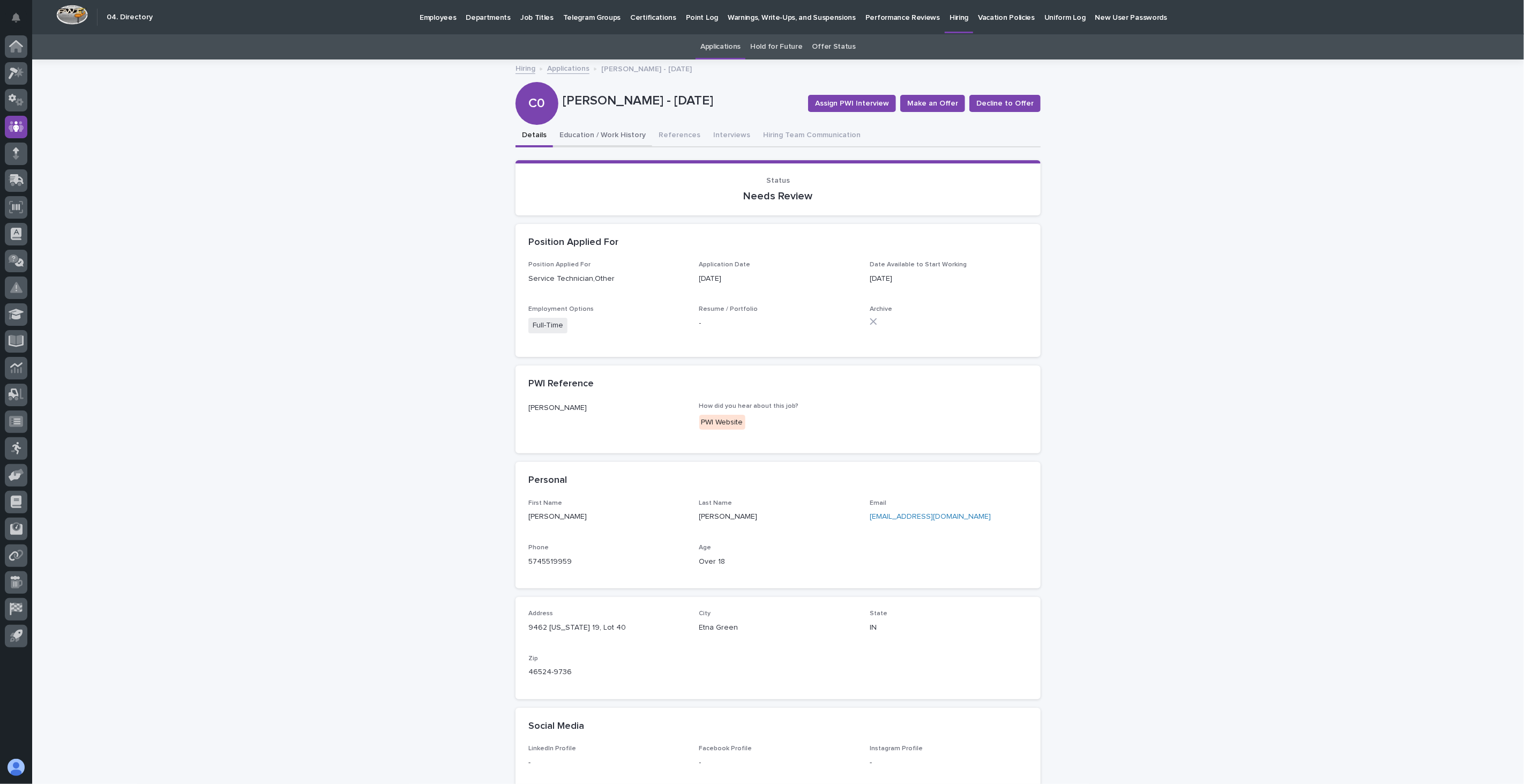
click at [612, 135] on button "Education / Work History" at bounding box center [602, 135] width 99 height 22
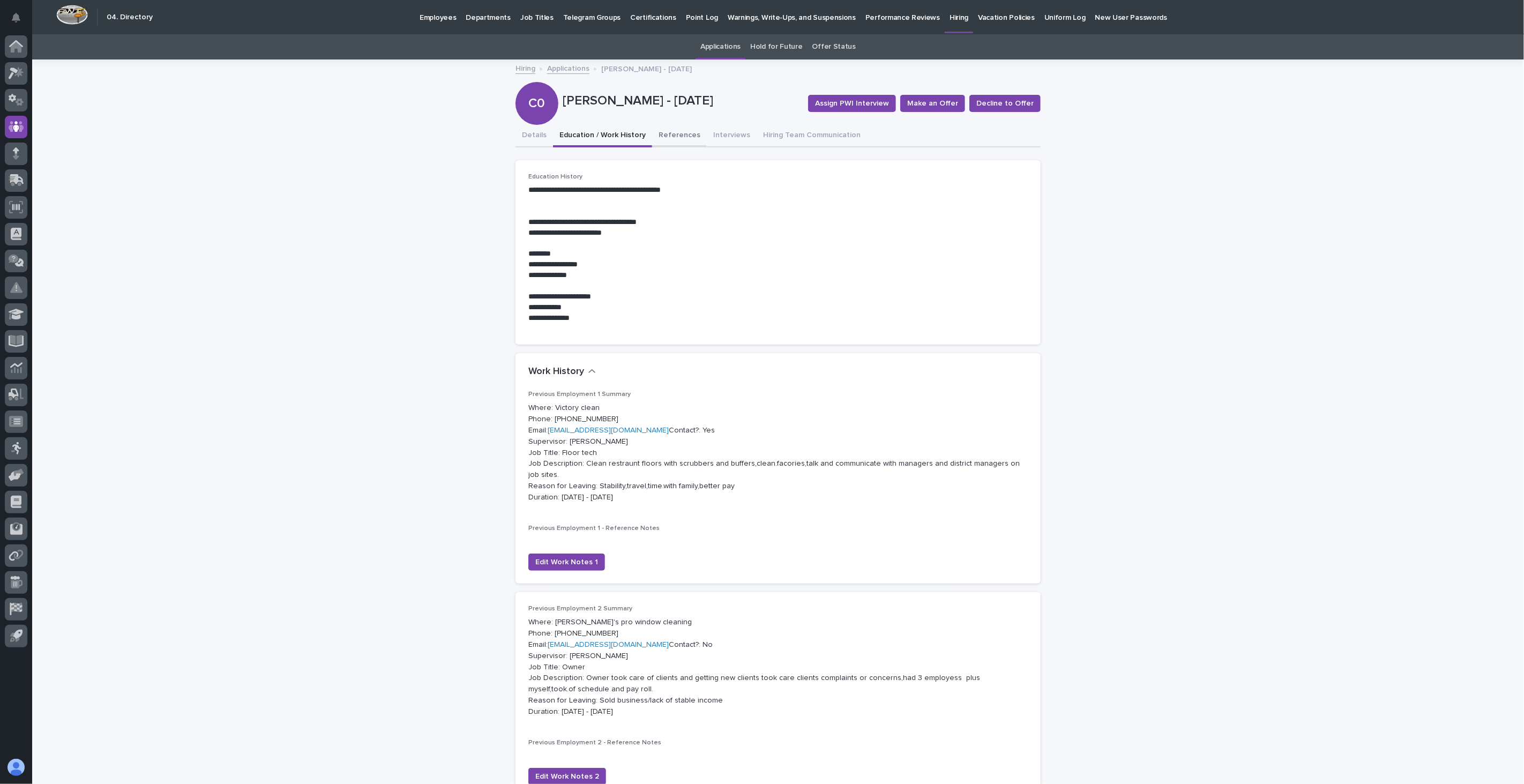
click at [661, 130] on button "References" at bounding box center [679, 135] width 55 height 22
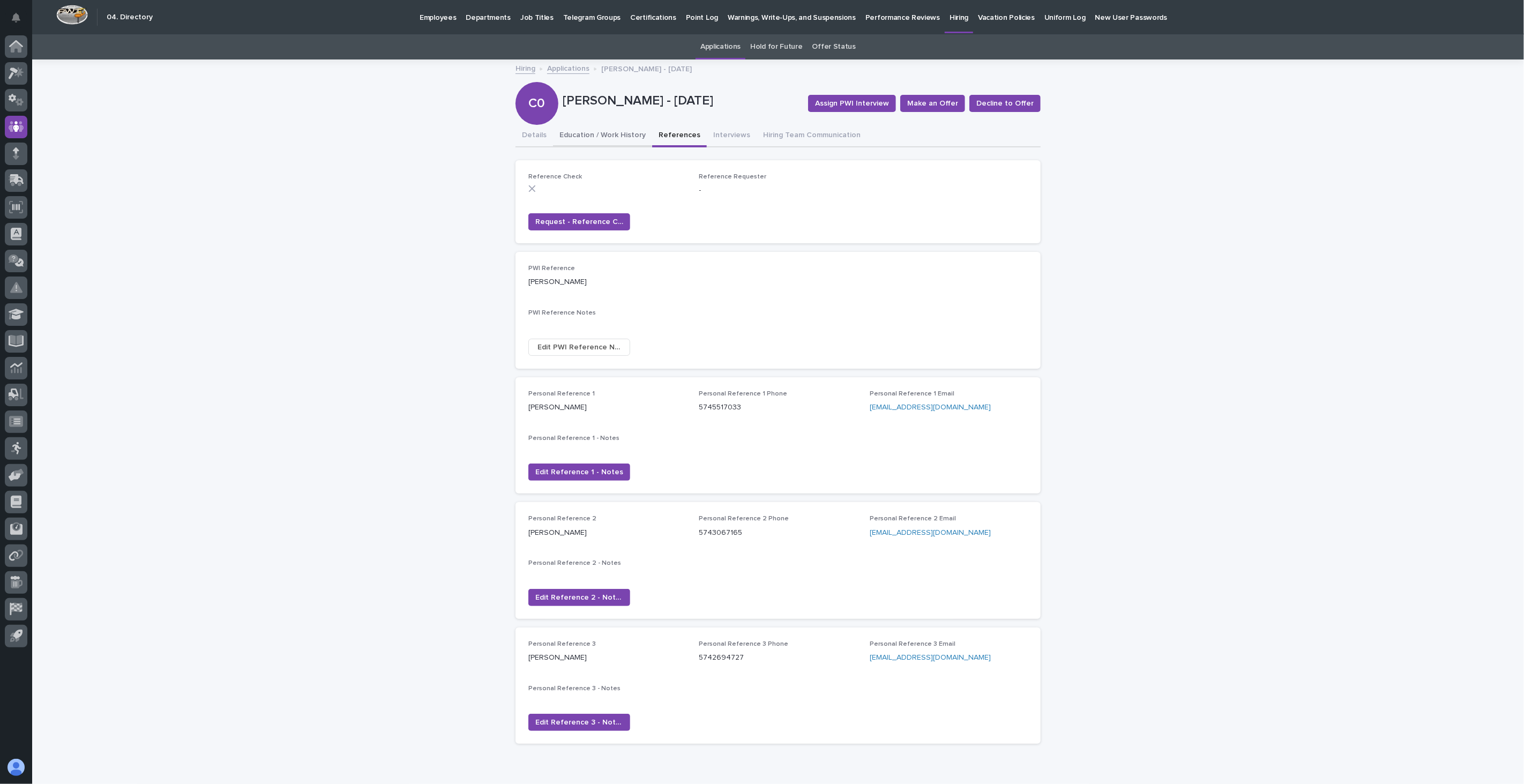
click at [553, 134] on button "Education / Work History" at bounding box center [602, 135] width 99 height 22
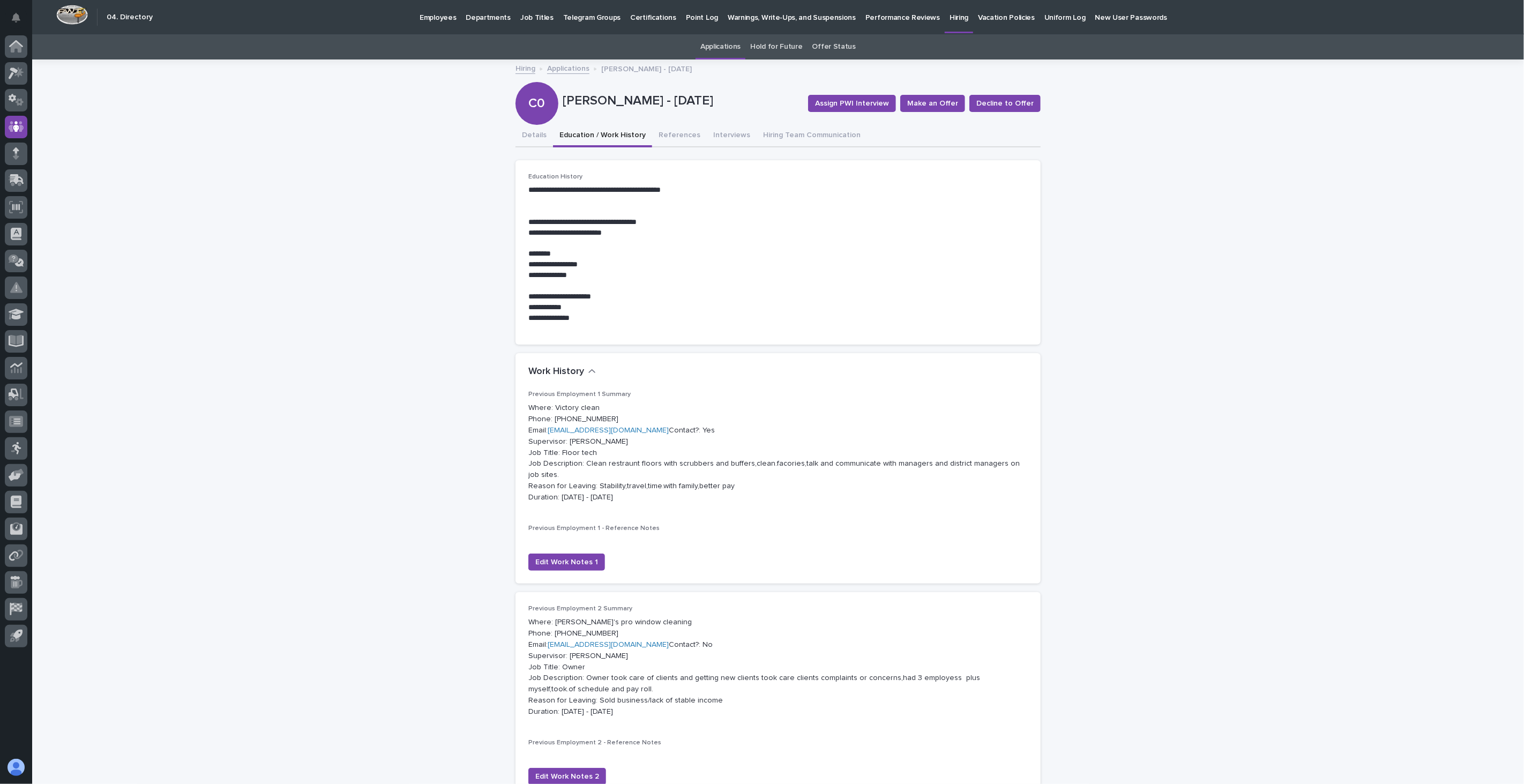
click at [529, 67] on link "Hiring" at bounding box center [526, 67] width 20 height 12
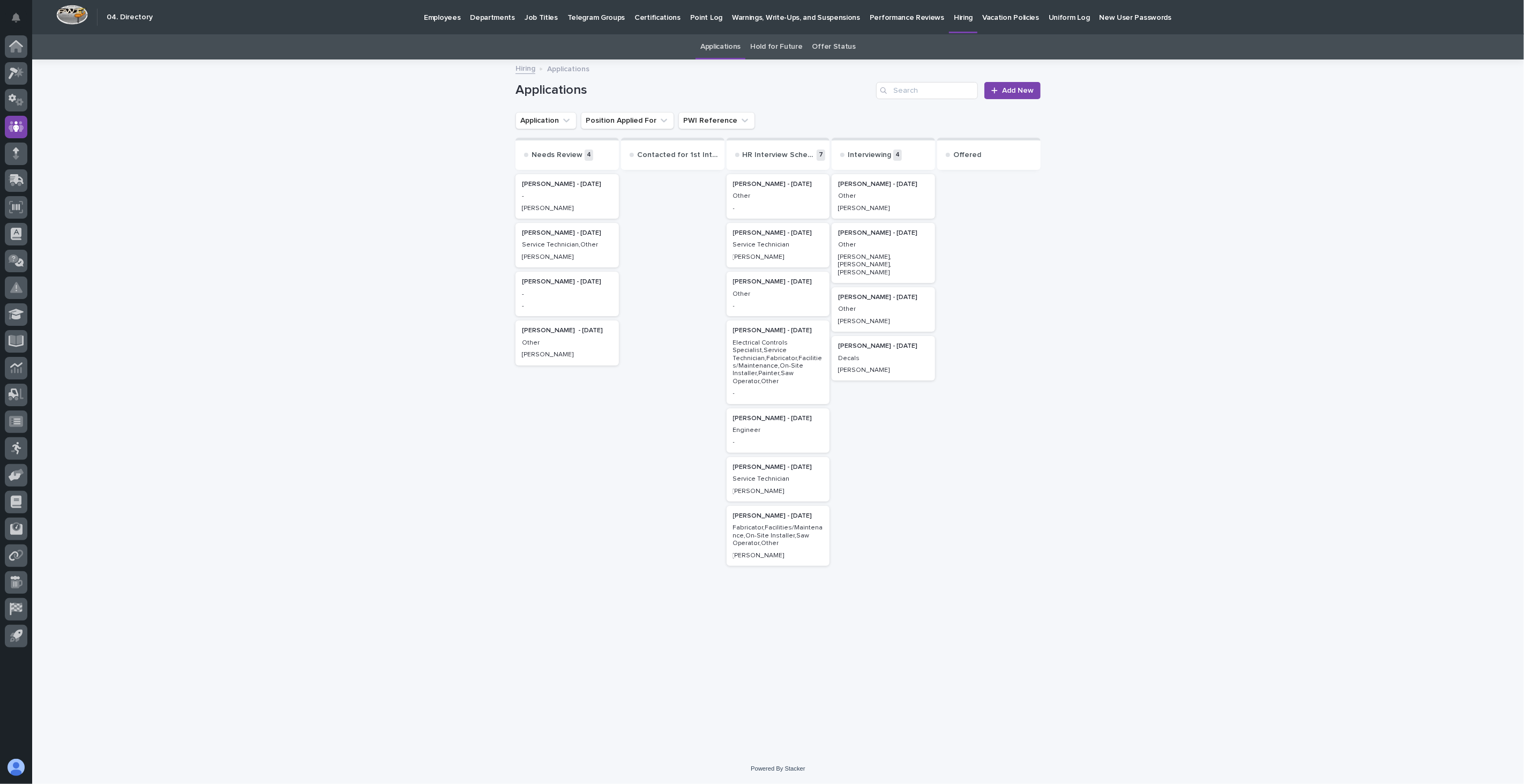
click at [784, 197] on p "Other" at bounding box center [778, 196] width 90 height 7
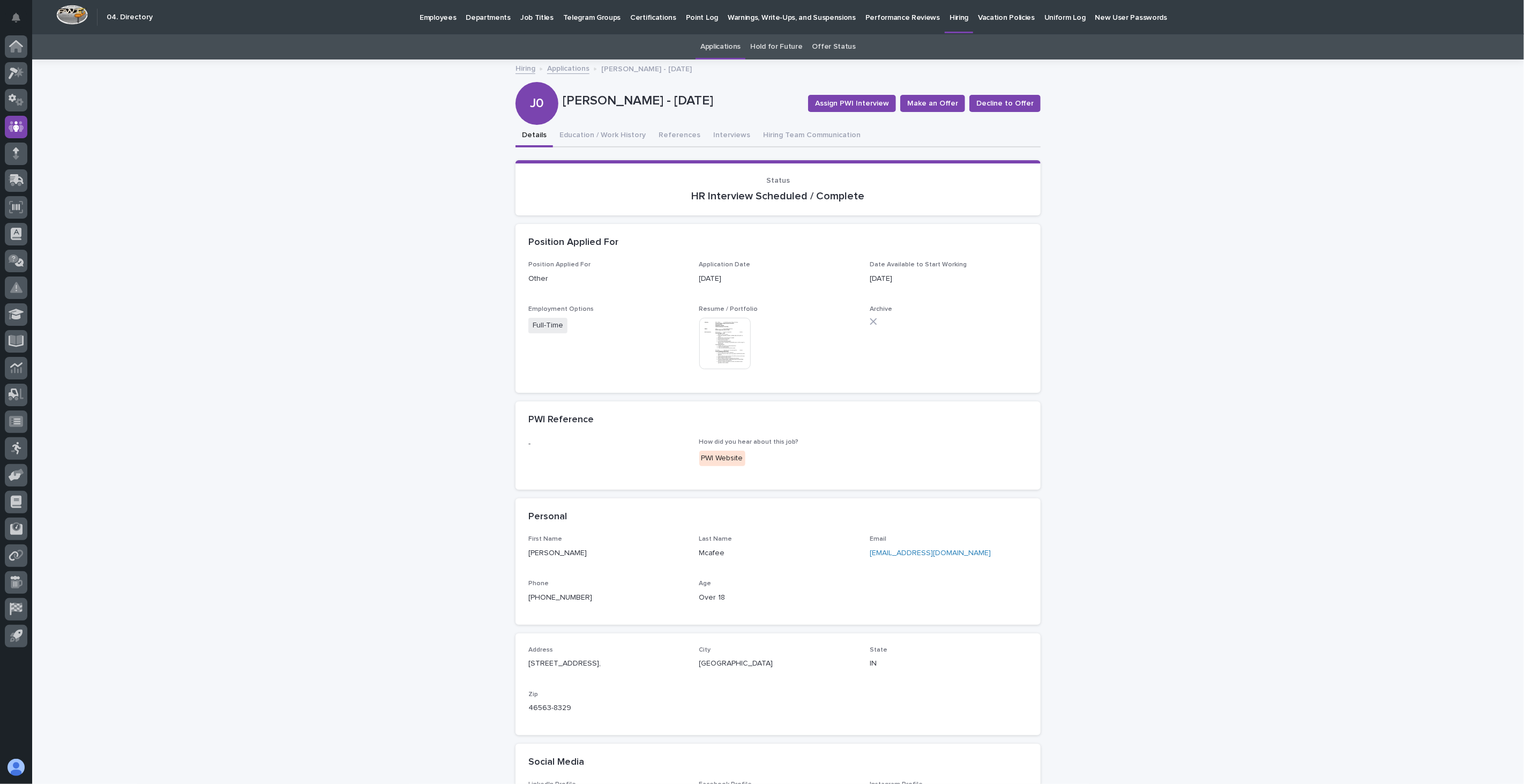
click at [567, 69] on link "Applications" at bounding box center [568, 67] width 43 height 12
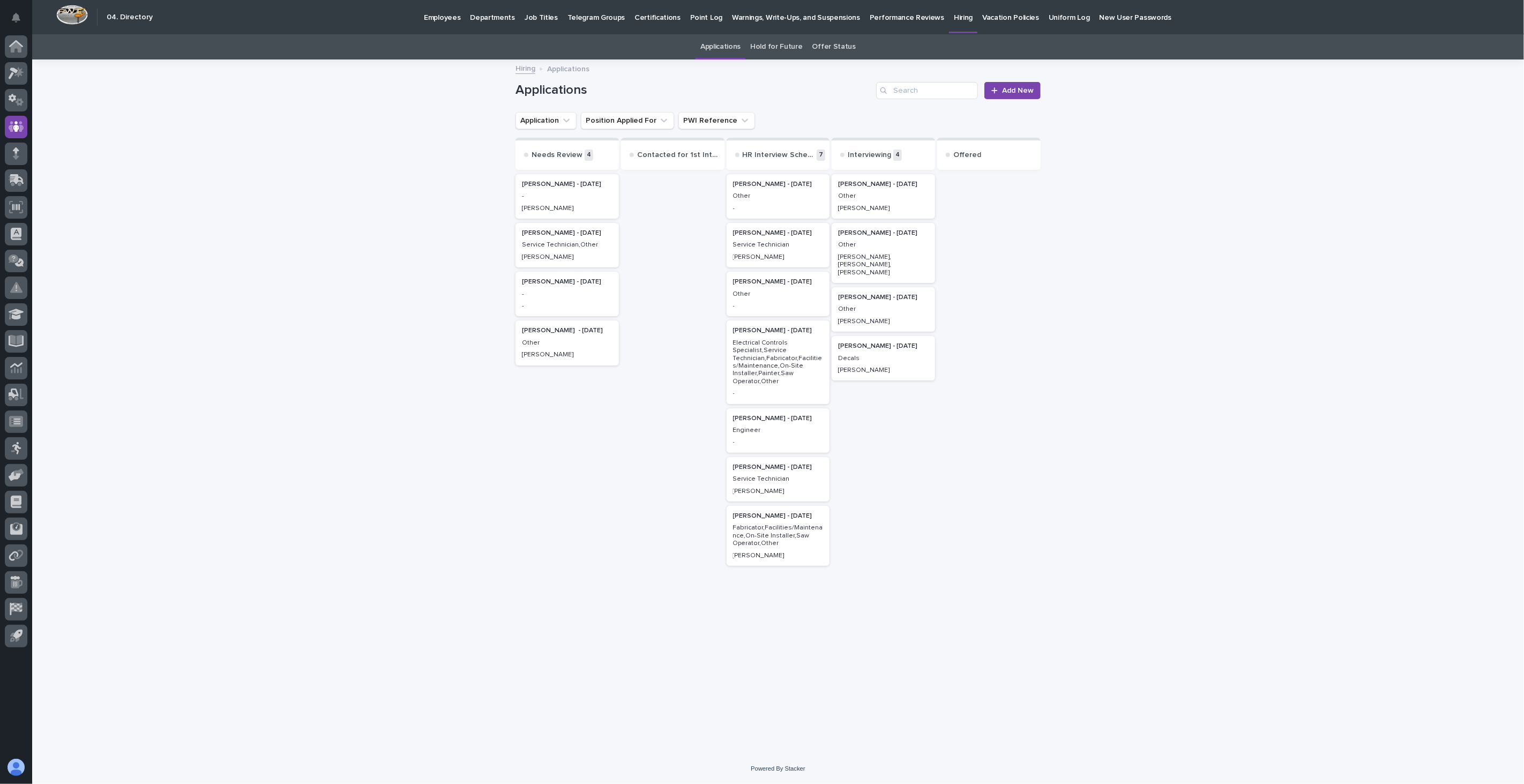
click at [527, 67] on link "Hiring" at bounding box center [526, 67] width 20 height 12
click at [454, 24] on link "Employees" at bounding box center [442, 16] width 46 height 34
